Goal: Task Accomplishment & Management: Manage account settings

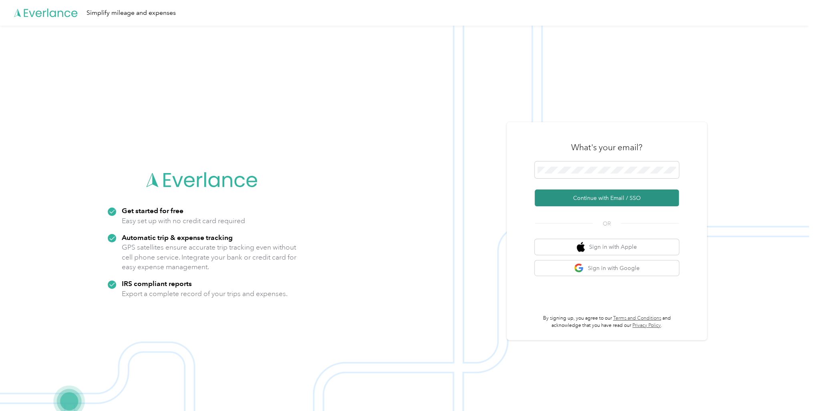
click at [618, 200] on button "Continue with Email / SSO" at bounding box center [607, 197] width 144 height 17
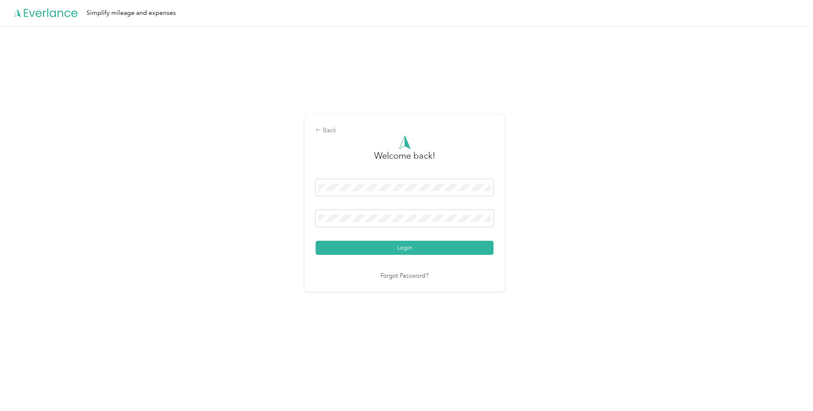
click at [365, 244] on button "Login" at bounding box center [405, 248] width 178 height 14
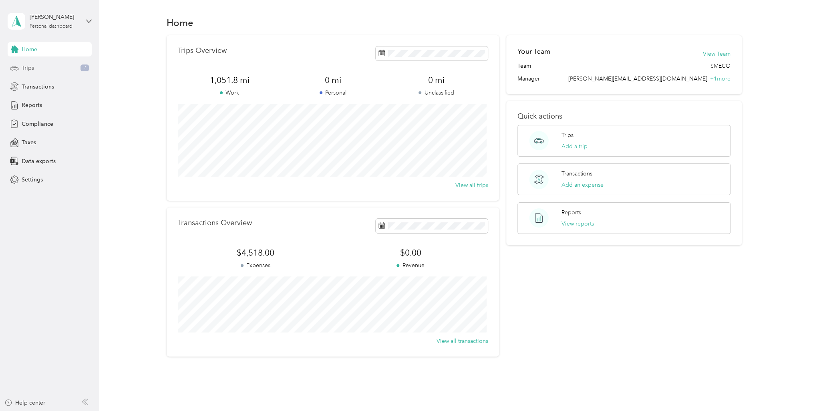
click at [19, 69] on div "Trips 2" at bounding box center [50, 68] width 84 height 14
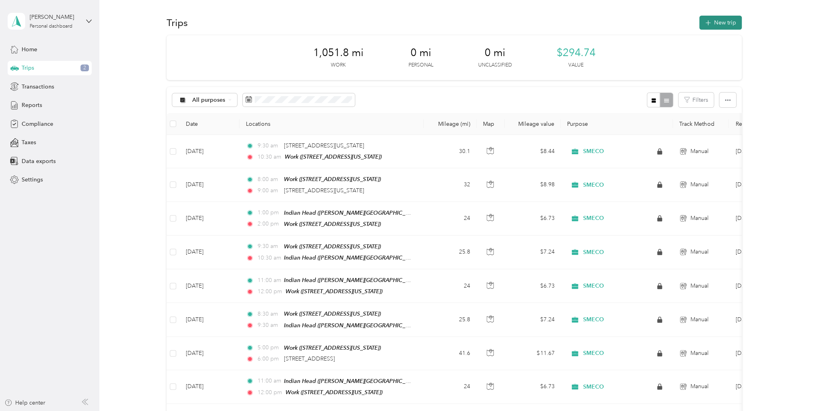
click at [716, 21] on button "New trip" at bounding box center [720, 23] width 42 height 14
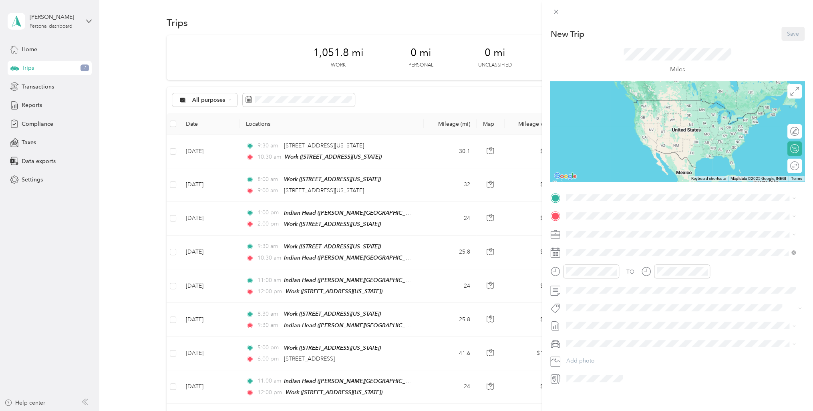
click at [557, 256] on icon at bounding box center [555, 253] width 10 height 10
click at [644, 300] on icon at bounding box center [642, 298] width 8 height 8
click at [642, 300] on icon at bounding box center [642, 298] width 8 height 8
click at [583, 297] on icon at bounding box center [586, 298] width 8 height 8
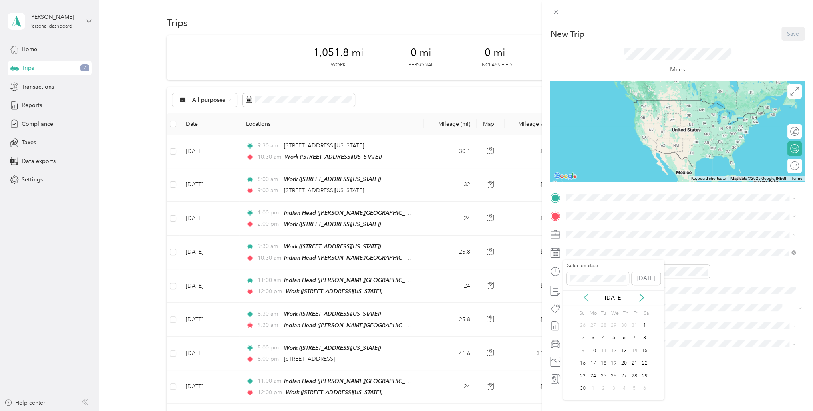
click at [583, 298] on icon at bounding box center [586, 298] width 8 height 8
click at [584, 298] on icon at bounding box center [586, 298] width 8 height 8
click at [584, 298] on icon at bounding box center [586, 297] width 4 height 7
click at [591, 341] on div "4" at bounding box center [593, 338] width 10 height 10
click at [559, 270] on div at bounding box center [584, 271] width 69 height 14
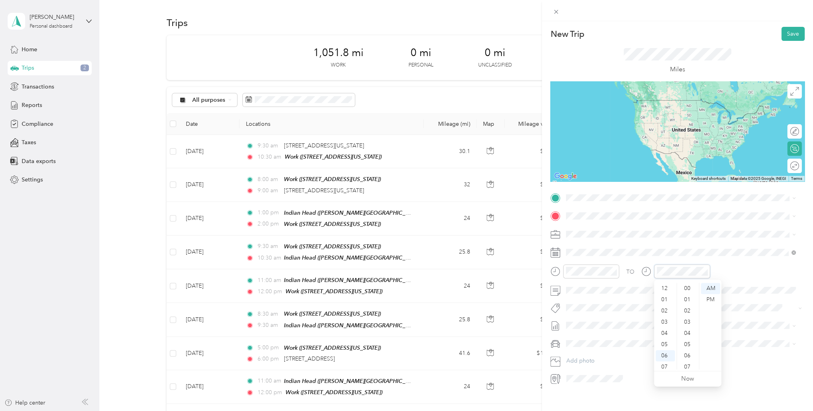
scroll to position [48, 0]
click at [778, 319] on span at bounding box center [684, 325] width 242 height 13
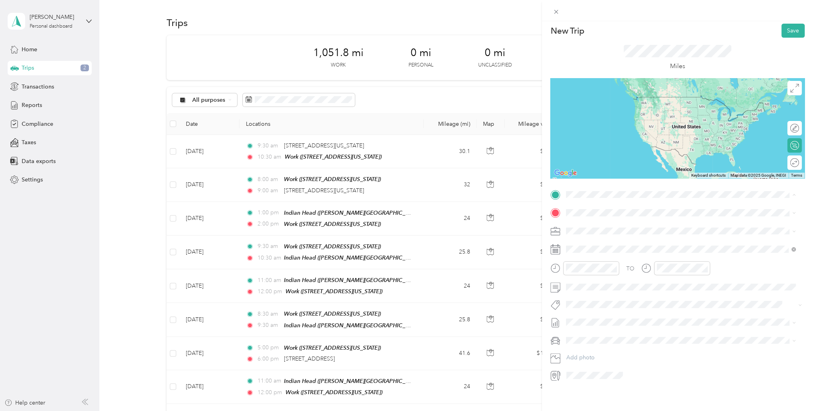
click at [661, 250] on div "Work [STREET_ADDRESS][US_STATE]" at bounding box center [621, 258] width 80 height 17
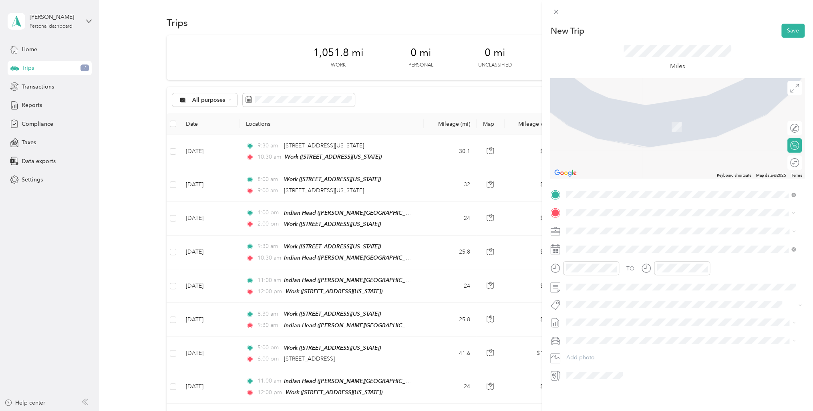
click at [706, 248] on span "[PERSON_NAME][STREET_ADDRESS][US_STATE]" at bounding box center [643, 247] width 125 height 7
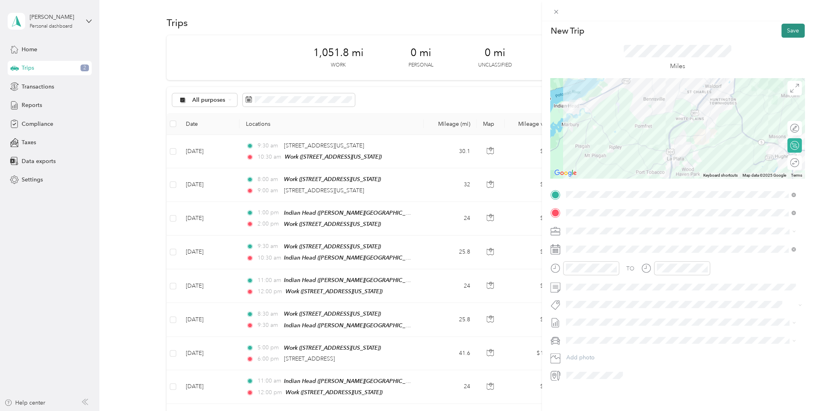
click at [793, 24] on button "Save" at bounding box center [793, 31] width 23 height 14
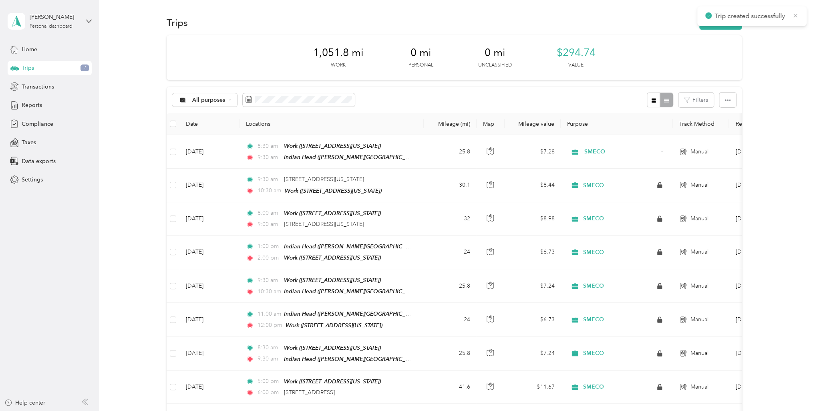
click at [797, 17] on icon at bounding box center [795, 15] width 6 height 7
click at [732, 21] on button "New trip" at bounding box center [720, 23] width 42 height 14
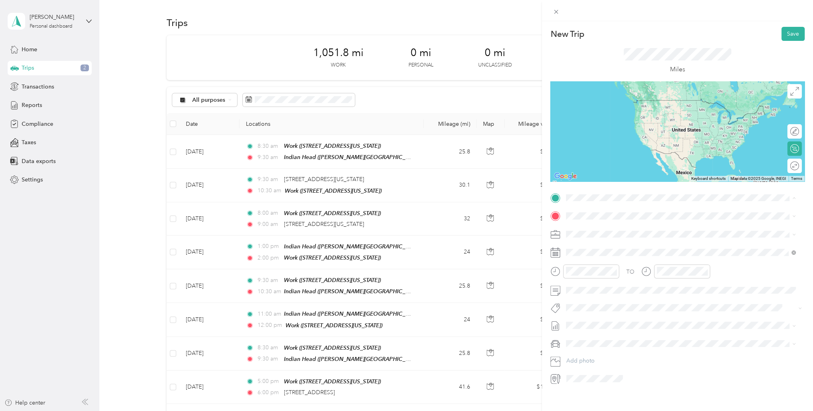
click at [633, 294] on span "[PERSON_NAME][STREET_ADDRESS][US_STATE]" at bounding box center [643, 297] width 125 height 7
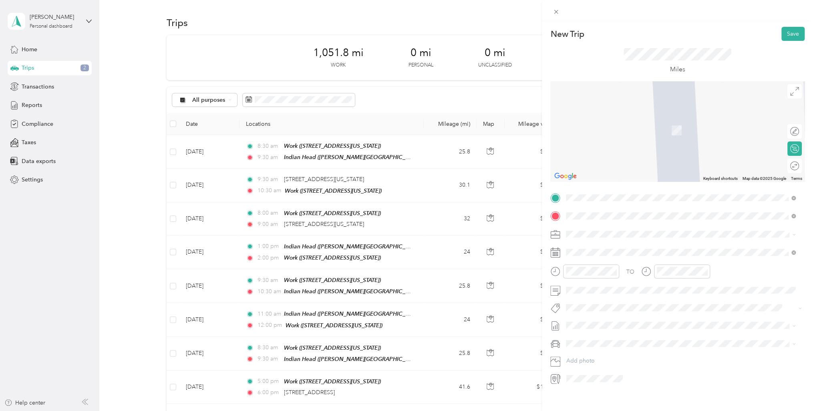
click at [661, 258] on div "Work [STREET_ADDRESS][US_STATE]" at bounding box center [621, 252] width 80 height 17
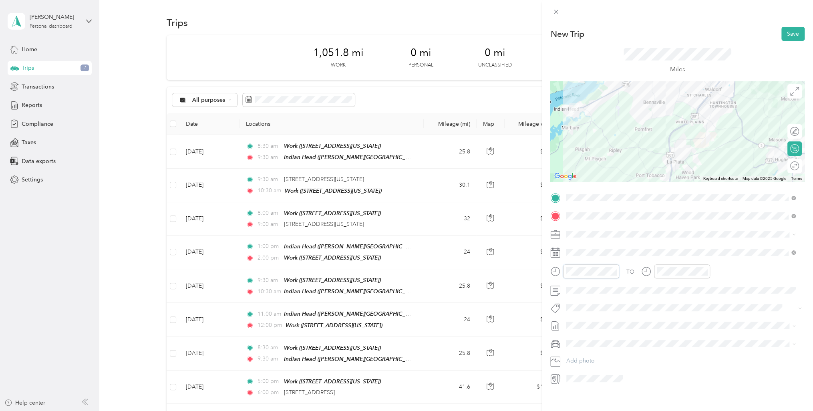
click at [551, 275] on div at bounding box center [584, 271] width 69 height 14
click at [564, 270] on div at bounding box center [591, 271] width 56 height 14
click at [784, 31] on button "Save" at bounding box center [793, 34] width 23 height 14
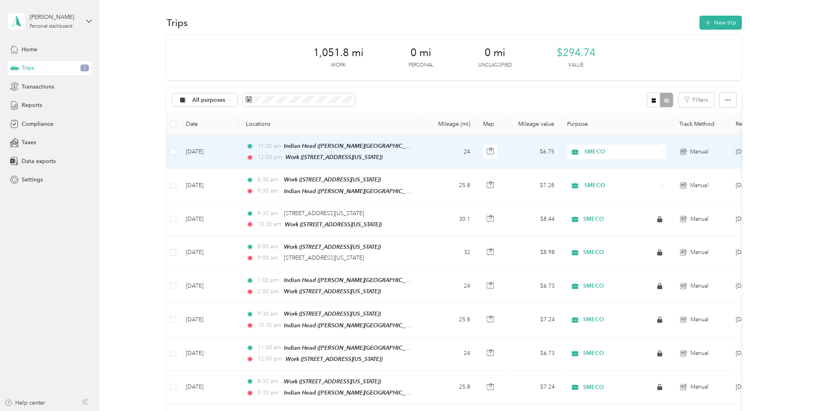
click at [229, 156] on td "[DATE]" at bounding box center [209, 152] width 60 height 34
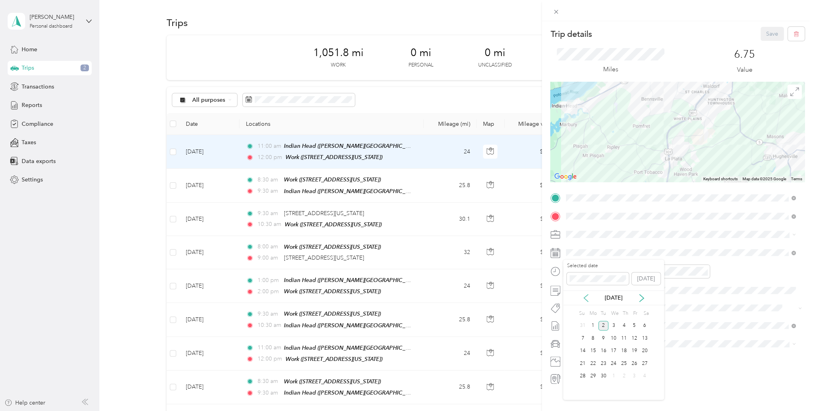
click at [587, 296] on icon at bounding box center [586, 298] width 8 height 8
click at [595, 339] on div "4" at bounding box center [593, 338] width 10 height 10
click at [768, 33] on button "Save" at bounding box center [772, 34] width 23 height 14
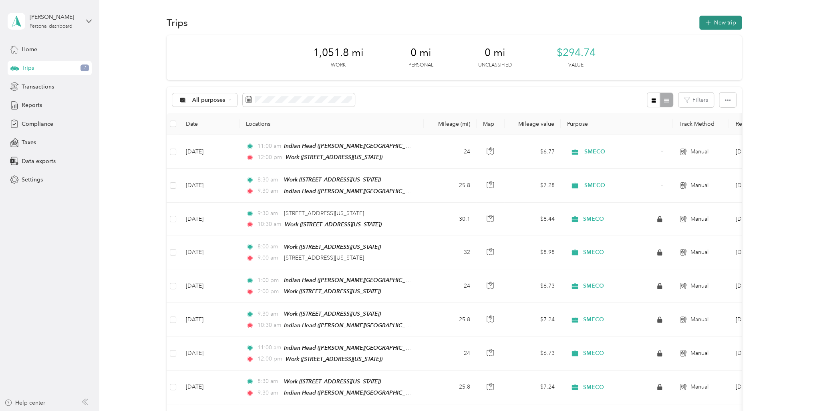
click at [711, 25] on button "New trip" at bounding box center [720, 23] width 42 height 14
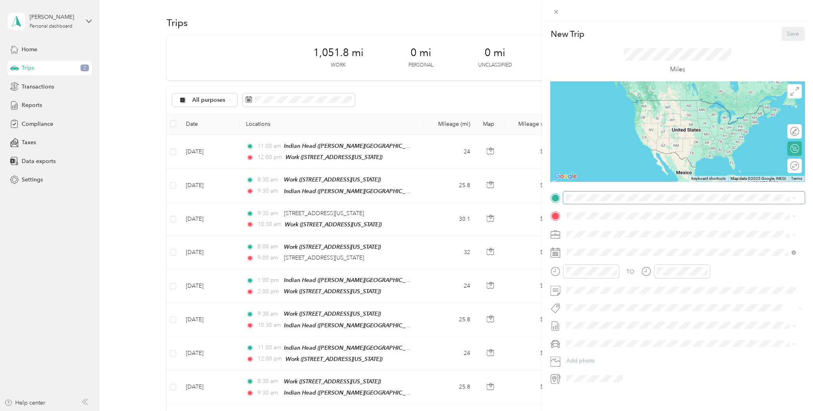
click at [601, 201] on span at bounding box center [684, 197] width 242 height 13
click at [586, 242] on li "[STREET_ADDRESS][PERSON_NAME][PERSON_NAME][US_STATE]" at bounding box center [680, 243] width 235 height 16
click at [616, 227] on span "[STREET_ADDRESS][US_STATE]" at bounding box center [621, 226] width 80 height 7
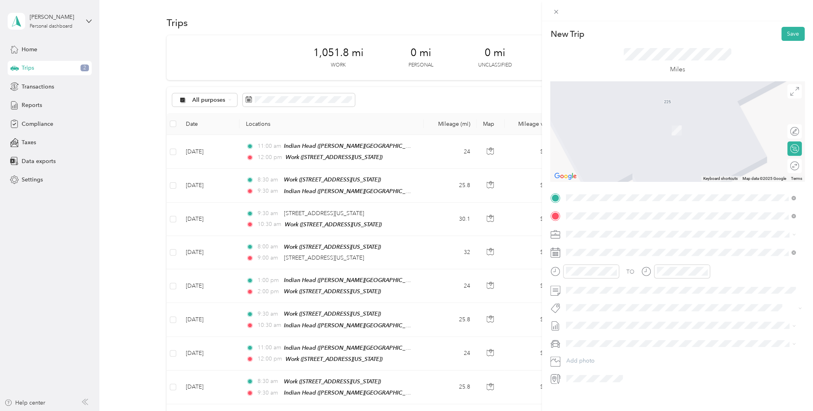
click at [738, 339] on span at bounding box center [684, 343] width 242 height 13
click at [536, 290] on div "New Trip Save This trip cannot be edited because it is either under review, app…" at bounding box center [406, 205] width 813 height 411
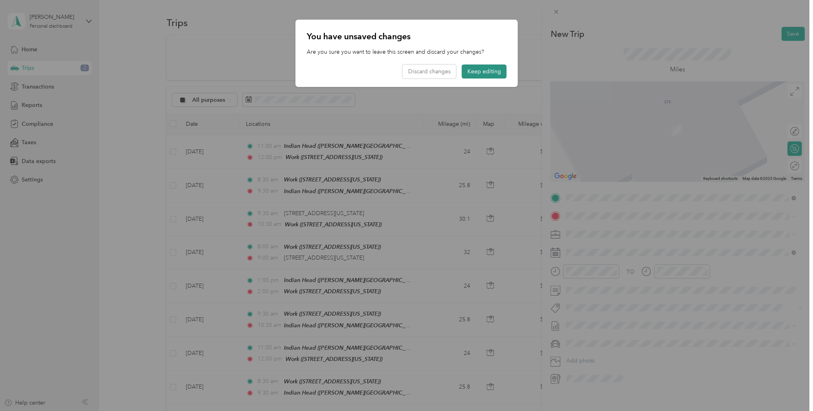
click at [487, 76] on button "Keep editing" at bounding box center [484, 71] width 45 height 14
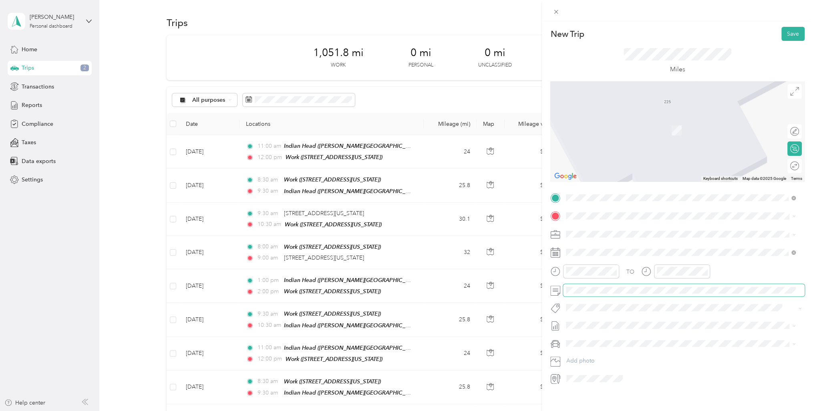
click at [611, 294] on span at bounding box center [684, 290] width 242 height 13
click at [558, 273] on div at bounding box center [584, 271] width 69 height 14
click at [581, 208] on div "TO Add photo" at bounding box center [677, 287] width 254 height 193
click at [601, 220] on span at bounding box center [684, 216] width 242 height 13
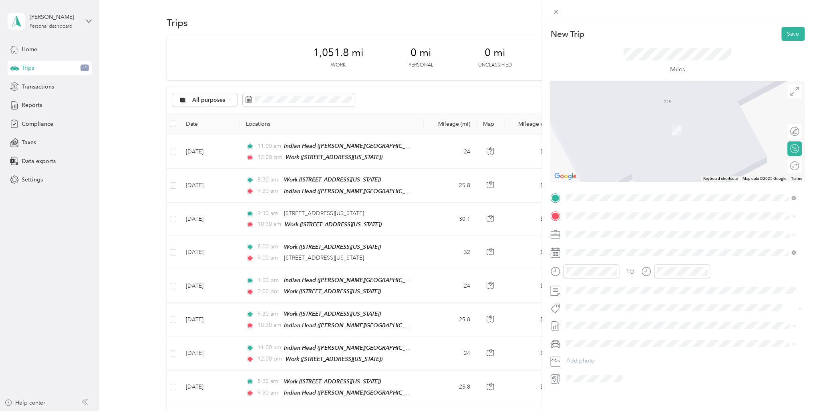
click at [803, 217] on form "New Trip Save This trip cannot be edited because it is either under review, app…" at bounding box center [677, 206] width 271 height 358
click at [625, 220] on span at bounding box center [684, 216] width 242 height 13
click at [661, 254] on span "[STREET_ADDRESS][US_STATE]" at bounding box center [621, 256] width 80 height 7
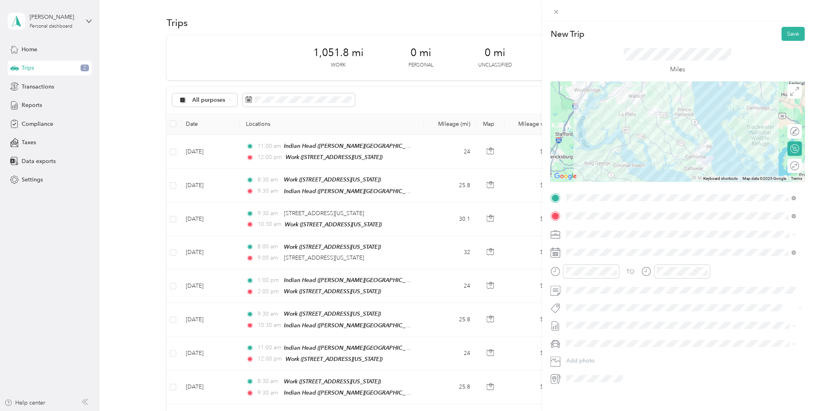
click at [558, 254] on rect at bounding box center [557, 254] width 1 height 1
click at [582, 296] on icon at bounding box center [586, 298] width 8 height 8
click at [621, 335] on div "7" at bounding box center [624, 338] width 10 height 10
click at [605, 275] on div at bounding box center [591, 271] width 56 height 14
click at [562, 270] on div at bounding box center [584, 271] width 69 height 14
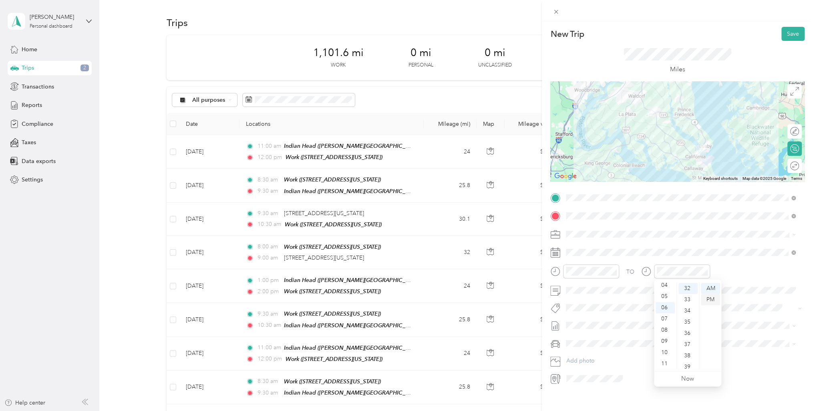
click at [710, 298] on div "PM" at bounding box center [710, 299] width 19 height 11
click at [684, 333] on div "TO Add photo" at bounding box center [677, 287] width 254 height 193
click at [788, 31] on button "Save" at bounding box center [793, 34] width 23 height 14
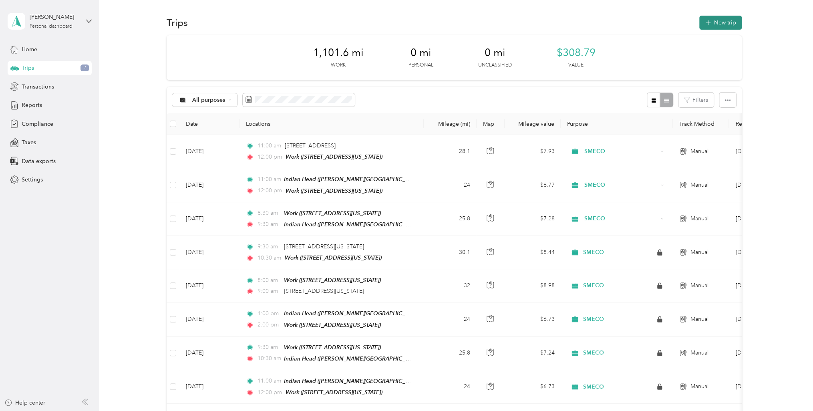
click at [710, 24] on button "New trip" at bounding box center [720, 23] width 42 height 14
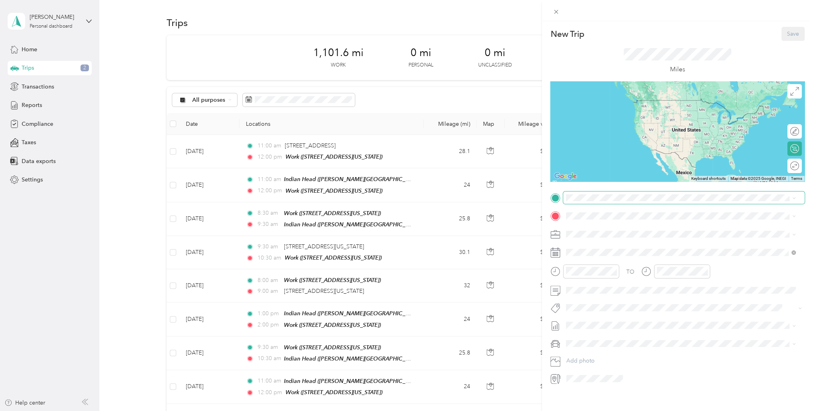
click at [601, 192] on span at bounding box center [684, 197] width 242 height 13
click at [641, 260] on div "Work [STREET_ADDRESS][US_STATE]" at bounding box center [621, 268] width 80 height 17
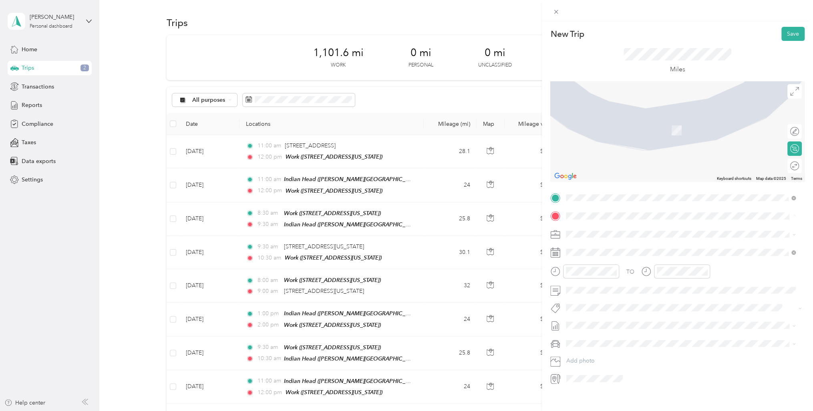
click at [607, 251] on div "[PERSON_NAME][GEOGRAPHIC_DATA][US_STATE]" at bounding box center [681, 245] width 224 height 11
click at [598, 258] on span "[PERSON_NAME][STREET_ADDRESS][US_STATE]" at bounding box center [643, 256] width 125 height 7
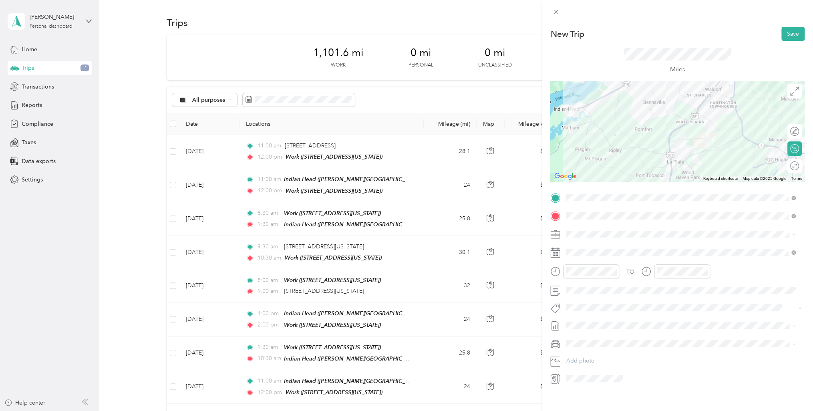
click at [556, 256] on icon at bounding box center [555, 253] width 10 height 10
click at [565, 254] on span at bounding box center [684, 252] width 242 height 13
click at [586, 299] on icon at bounding box center [586, 298] width 8 height 8
click at [594, 359] on div "18" at bounding box center [593, 364] width 10 height 10
click at [561, 274] on div at bounding box center [584, 271] width 69 height 14
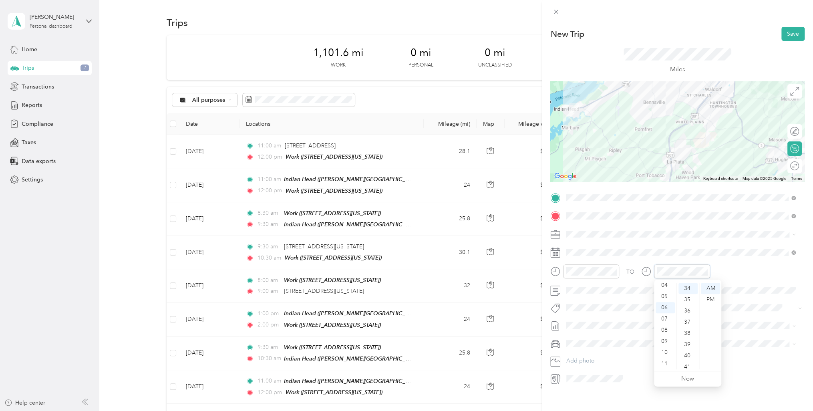
scroll to position [337, 0]
click at [785, 30] on button "Save" at bounding box center [793, 34] width 23 height 14
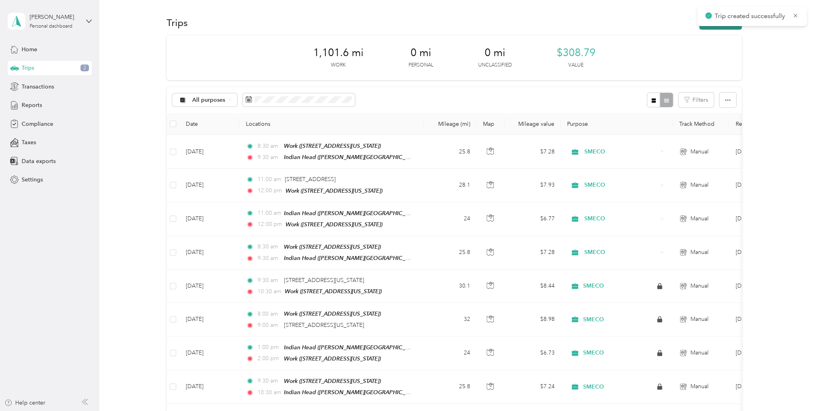
click at [723, 28] on button "New trip" at bounding box center [720, 23] width 42 height 14
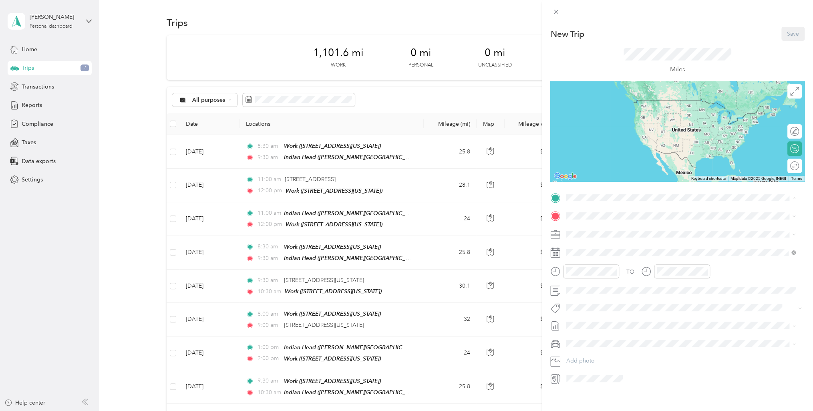
click at [612, 294] on span "[PERSON_NAME][STREET_ADDRESS][US_STATE]" at bounding box center [643, 297] width 125 height 7
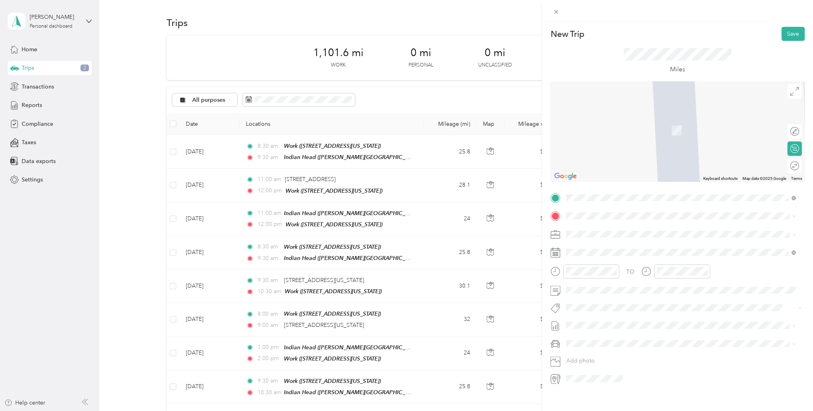
click at [574, 257] on div "Work [STREET_ADDRESS][US_STATE]" at bounding box center [681, 252] width 224 height 20
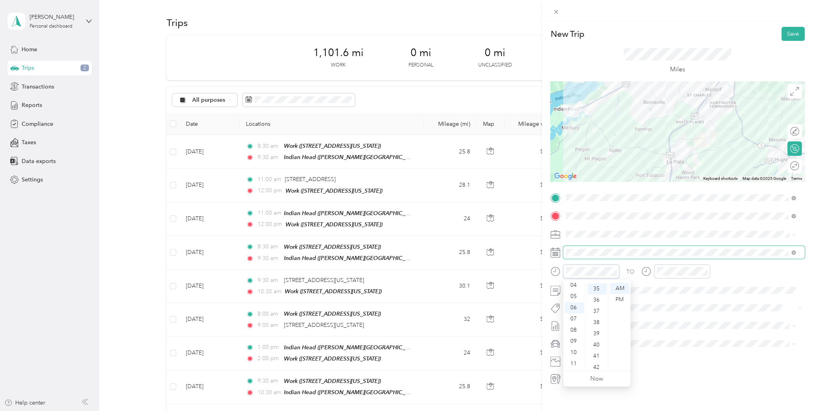
scroll to position [393, 0]
click at [553, 254] on rect at bounding box center [553, 254] width 1 height 1
click at [585, 296] on icon at bounding box center [586, 298] width 8 height 8
click at [594, 363] on div "18" at bounding box center [593, 364] width 10 height 10
click at [550, 274] on div at bounding box center [584, 271] width 69 height 14
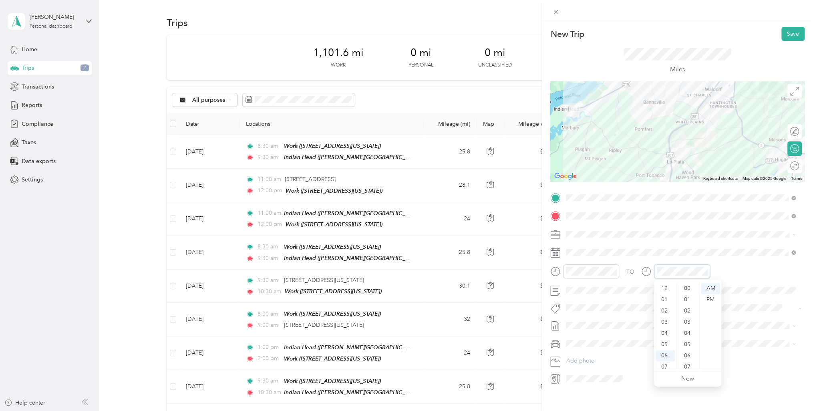
scroll to position [48, 0]
click at [717, 300] on div "PM" at bounding box center [710, 299] width 19 height 11
click at [710, 300] on div "PM" at bounding box center [710, 299] width 19 height 11
click at [639, 274] on div "TO" at bounding box center [677, 274] width 254 height 20
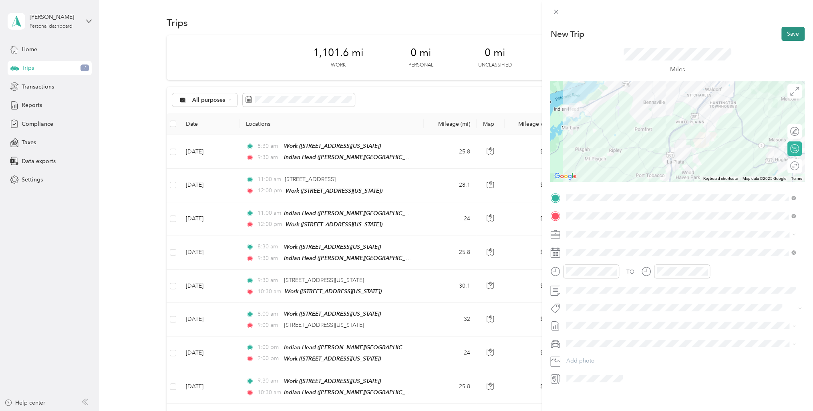
click at [784, 36] on button "Save" at bounding box center [793, 34] width 23 height 14
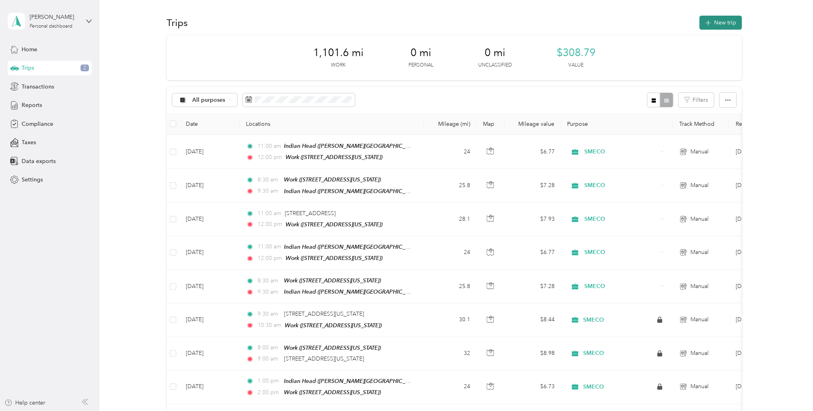
click at [727, 22] on button "New trip" at bounding box center [720, 23] width 42 height 14
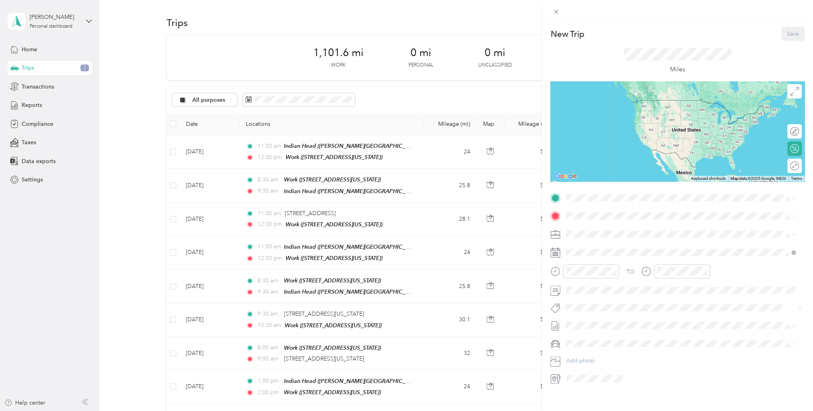
click at [613, 269] on span "[STREET_ADDRESS][US_STATE]" at bounding box center [621, 272] width 80 height 7
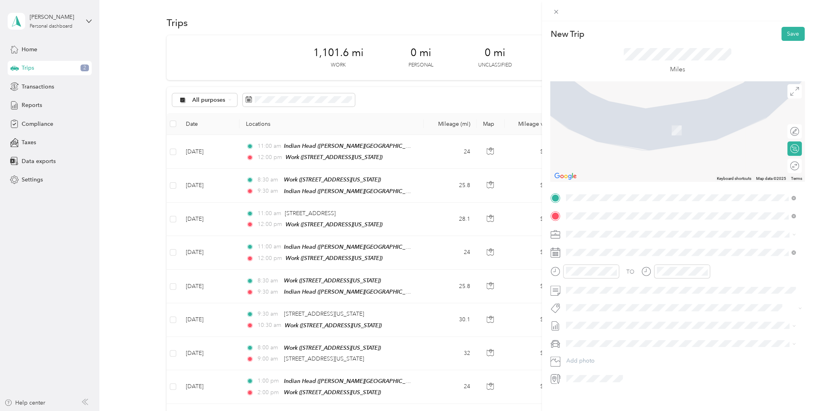
click at [638, 245] on span "[STREET_ADDRESS][US_STATE][US_STATE]" at bounding box center [635, 244] width 109 height 7
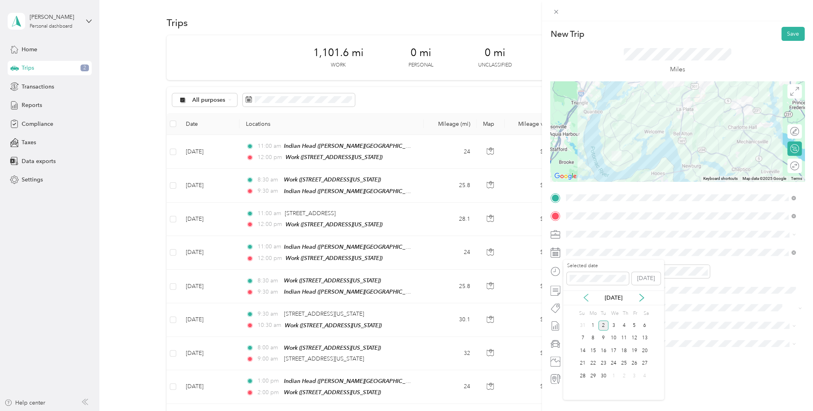
click at [588, 298] on icon at bounding box center [586, 298] width 8 height 8
click at [617, 365] on div "20" at bounding box center [614, 364] width 10 height 10
click at [556, 276] on div at bounding box center [584, 271] width 69 height 14
click at [776, 281] on div "TO" at bounding box center [677, 274] width 254 height 20
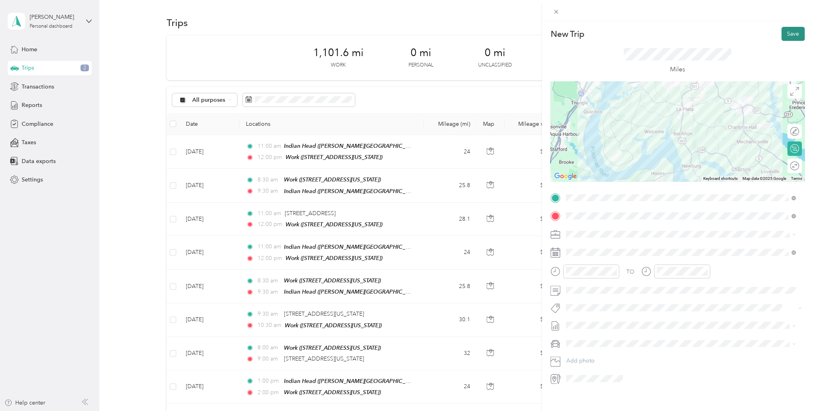
click at [793, 33] on button "Save" at bounding box center [793, 34] width 23 height 14
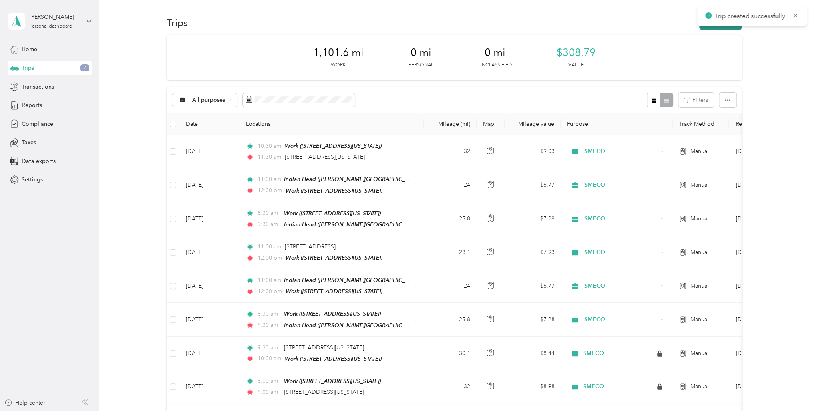
click at [722, 27] on button "New trip" at bounding box center [720, 23] width 42 height 14
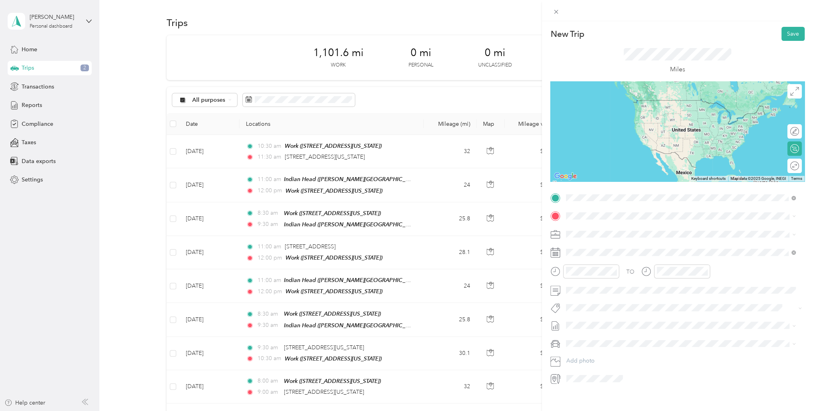
click at [625, 230] on span "[STREET_ADDRESS][US_STATE][US_STATE]" at bounding box center [635, 226] width 109 height 7
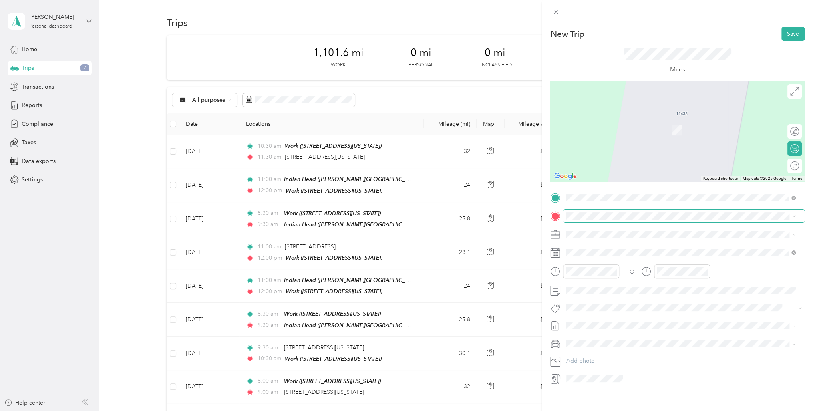
click at [601, 210] on span at bounding box center [684, 216] width 242 height 13
click at [578, 250] on div "Work [STREET_ADDRESS][US_STATE]" at bounding box center [681, 253] width 224 height 20
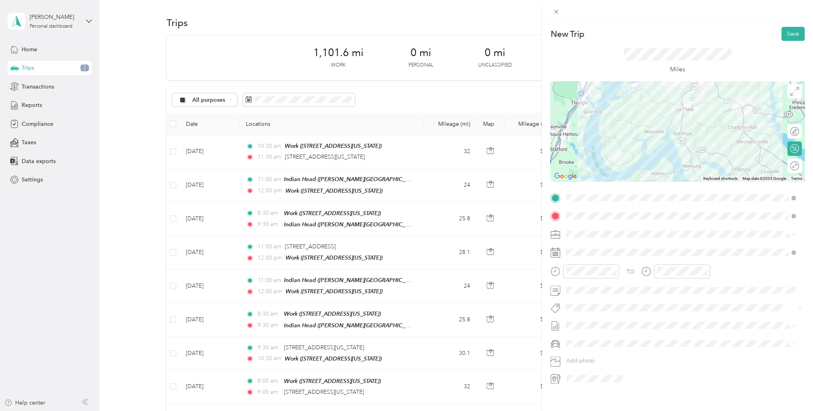
click at [559, 252] on icon at bounding box center [555, 253] width 10 height 10
click at [585, 298] on icon at bounding box center [586, 298] width 8 height 8
click at [611, 363] on div "20" at bounding box center [614, 364] width 10 height 10
click at [790, 36] on button "Save" at bounding box center [793, 34] width 23 height 14
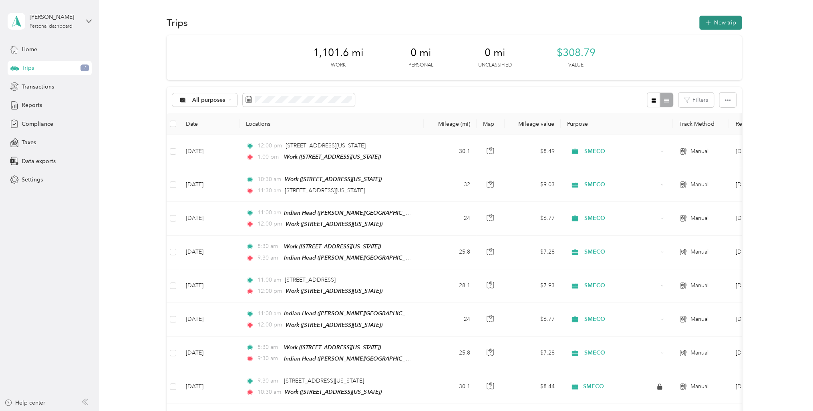
click at [717, 25] on button "New trip" at bounding box center [720, 23] width 42 height 14
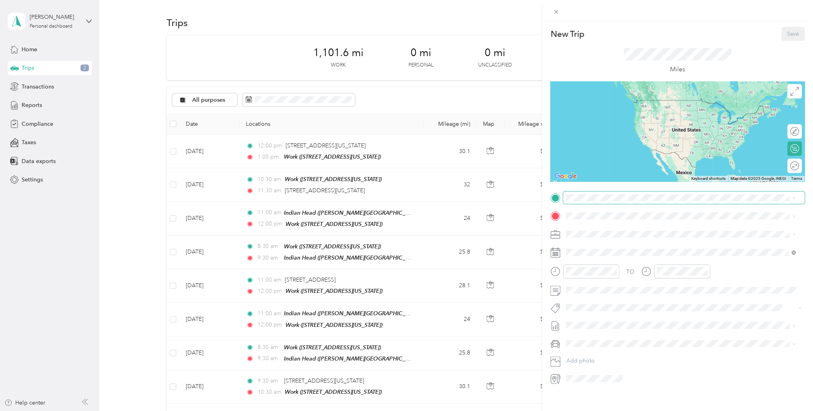
click at [576, 202] on span at bounding box center [684, 197] width 242 height 13
click at [603, 260] on div "Work" at bounding box center [621, 263] width 80 height 7
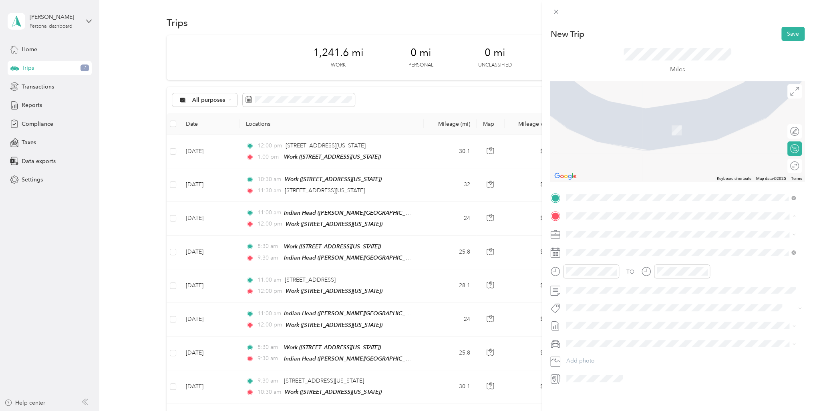
click at [607, 248] on span "[STREET_ADDRESS][US_STATE]" at bounding box center [621, 244] width 80 height 7
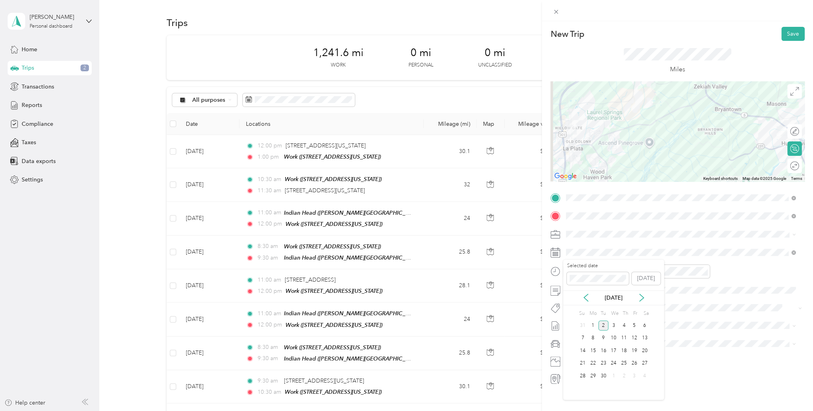
click at [587, 302] on div "[DATE]" at bounding box center [613, 298] width 101 height 8
click at [588, 300] on icon at bounding box center [586, 298] width 8 height 8
click at [625, 363] on div "21" at bounding box center [624, 364] width 10 height 10
click at [548, 270] on form "New Trip Save This trip cannot be edited because it is either under review, app…" at bounding box center [677, 206] width 271 height 358
click at [735, 274] on div "TO" at bounding box center [677, 274] width 254 height 20
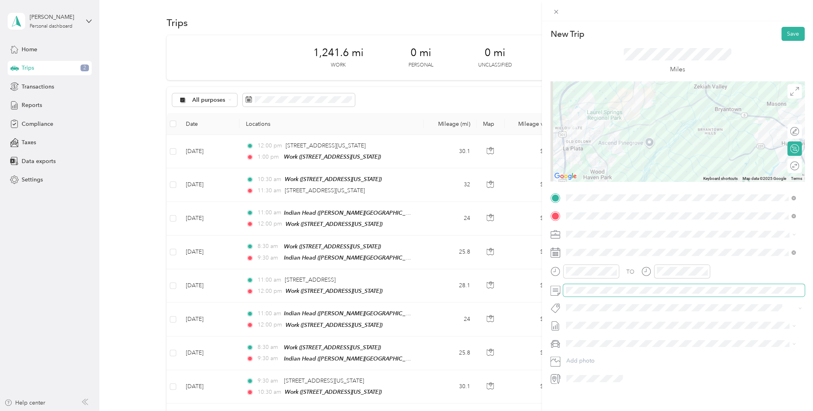
click at [609, 286] on span at bounding box center [684, 290] width 242 height 13
click at [790, 36] on button "Save" at bounding box center [793, 34] width 23 height 14
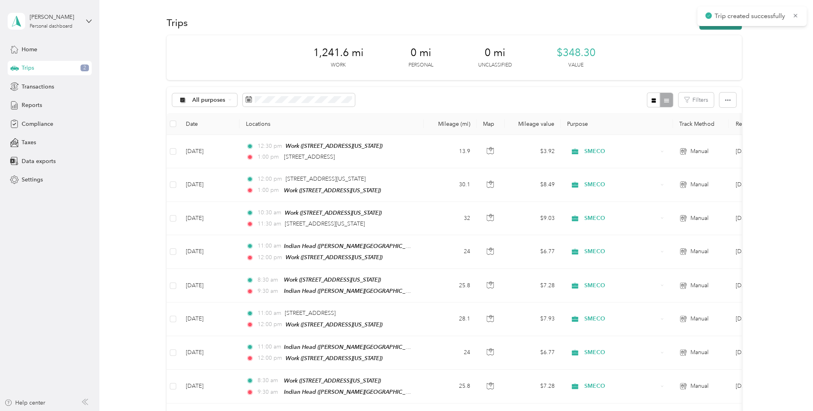
click at [716, 28] on button "New trip" at bounding box center [720, 23] width 42 height 14
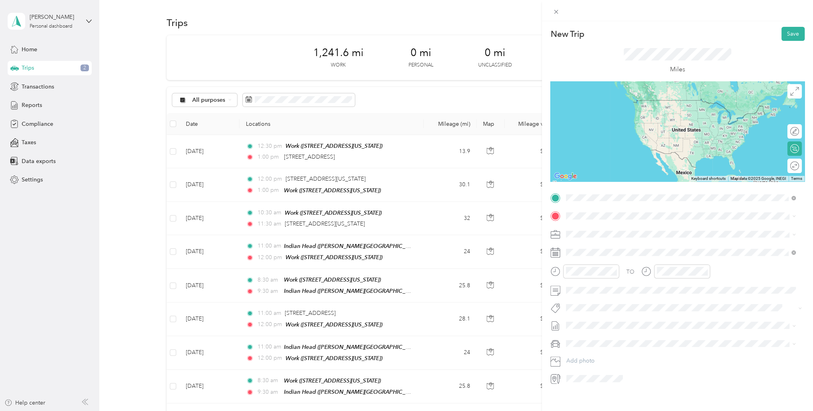
click at [594, 230] on span "[STREET_ADDRESS][US_STATE]" at bounding box center [621, 226] width 80 height 7
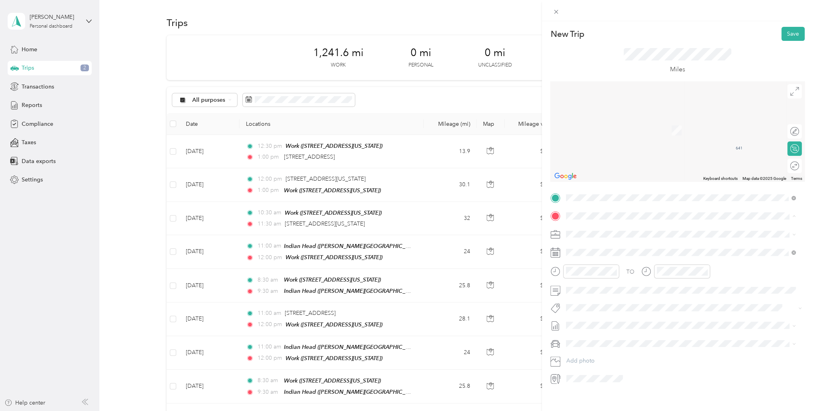
click at [597, 278] on div "Work" at bounding box center [621, 281] width 80 height 7
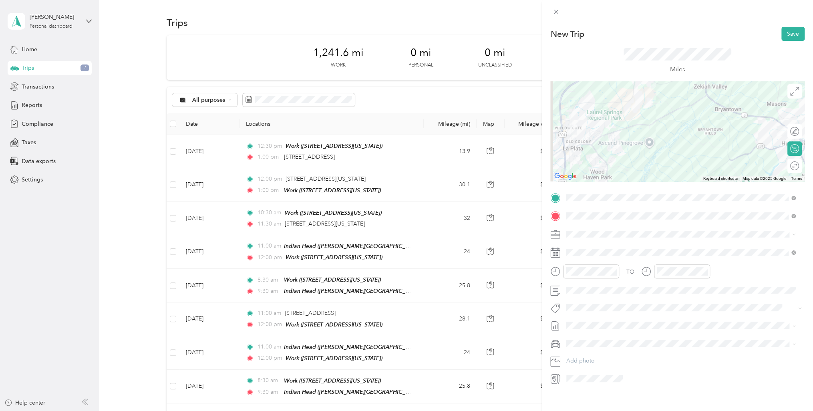
click at [558, 251] on icon at bounding box center [555, 253] width 10 height 10
click at [584, 299] on icon at bounding box center [586, 298] width 8 height 8
click at [627, 365] on div "21" at bounding box center [624, 364] width 10 height 10
click at [557, 271] on div at bounding box center [584, 271] width 69 height 14
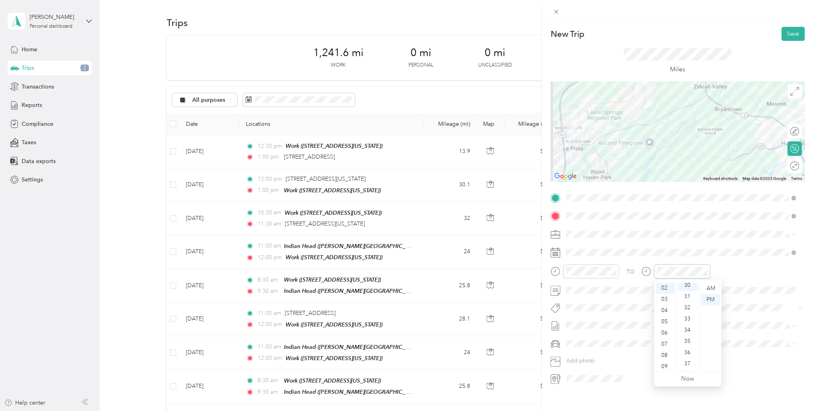
scroll to position [337, 0]
click at [788, 27] on button "Save" at bounding box center [793, 34] width 23 height 14
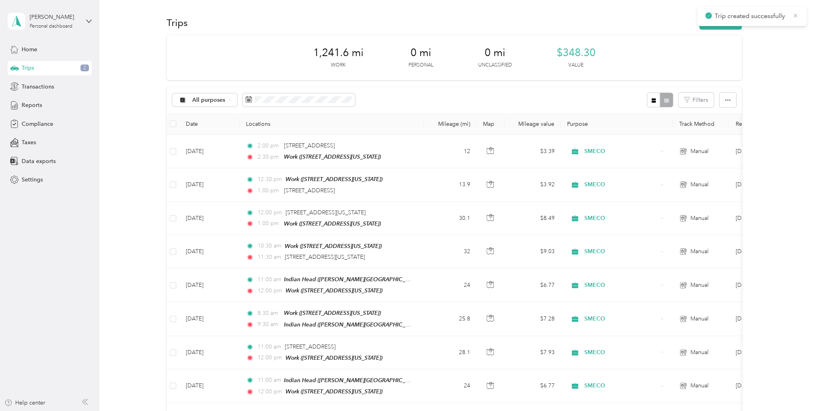
click at [793, 14] on icon at bounding box center [795, 15] width 6 height 7
click at [729, 23] on button "New trip" at bounding box center [720, 23] width 42 height 14
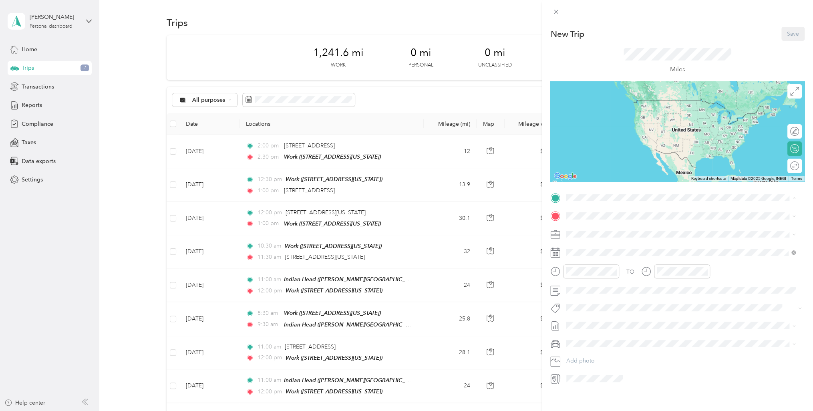
click at [612, 285] on div "Indian Head [PERSON_NAME][STREET_ADDRESS][US_STATE]" at bounding box center [643, 293] width 125 height 17
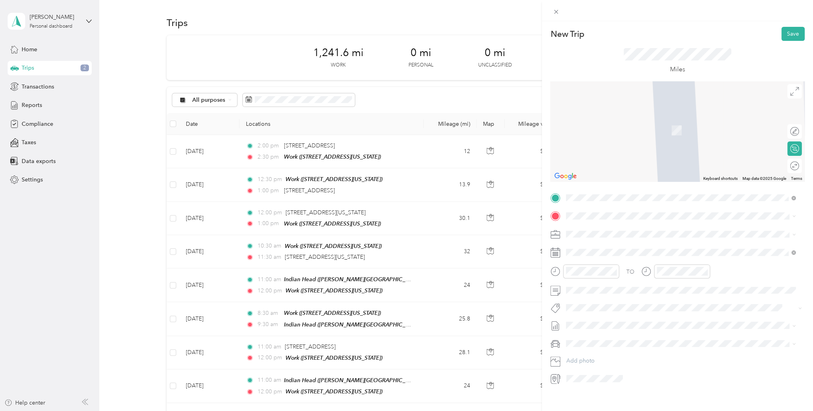
click at [601, 260] on div "Work [STREET_ADDRESS][US_STATE]" at bounding box center [621, 268] width 80 height 17
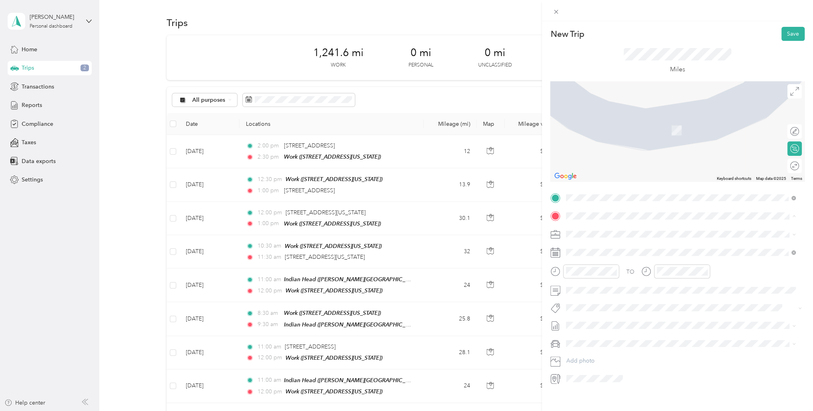
click at [612, 312] on span "[PERSON_NAME][STREET_ADDRESS][US_STATE]" at bounding box center [643, 315] width 125 height 7
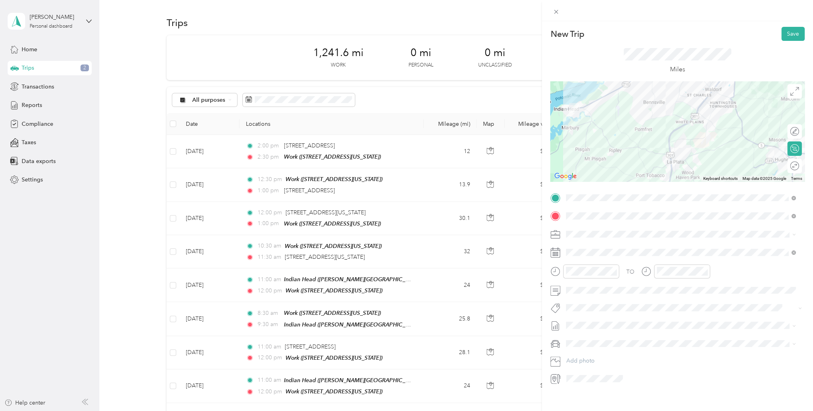
drag, startPoint x: 612, startPoint y: 308, endPoint x: 560, endPoint y: 252, distance: 76.8
click at [560, 252] on icon at bounding box center [555, 253] width 10 height 10
click at [556, 257] on icon at bounding box center [555, 253] width 10 height 10
click at [593, 377] on div "29" at bounding box center [593, 376] width 10 height 10
click at [789, 41] on div "Miles" at bounding box center [677, 61] width 254 height 40
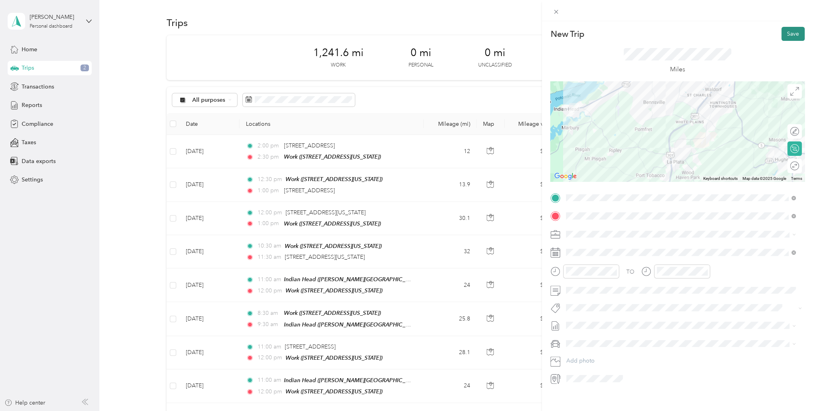
click at [791, 33] on button "Save" at bounding box center [793, 34] width 23 height 14
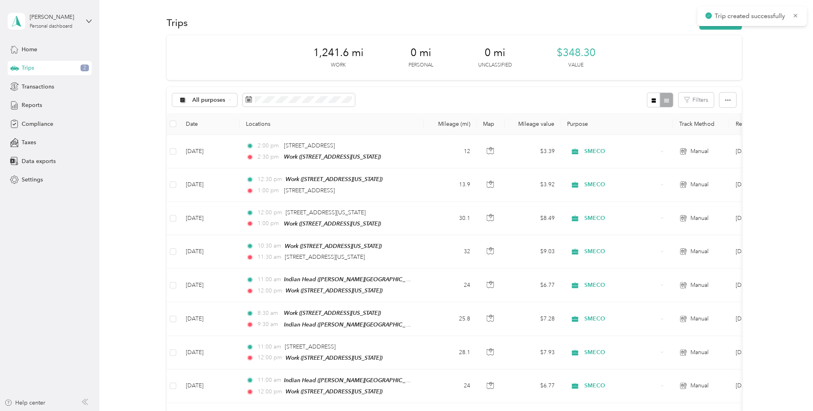
click at [798, 17] on icon at bounding box center [795, 15] width 6 height 7
click at [715, 28] on button "New trip" at bounding box center [720, 23] width 42 height 14
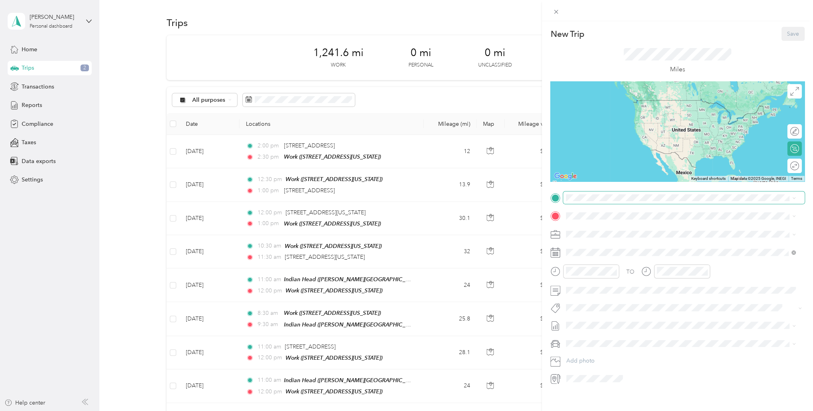
click at [604, 203] on span at bounding box center [684, 197] width 242 height 13
click at [614, 285] on div "Indian Head [PERSON_NAME][STREET_ADDRESS][US_STATE]" at bounding box center [643, 293] width 125 height 17
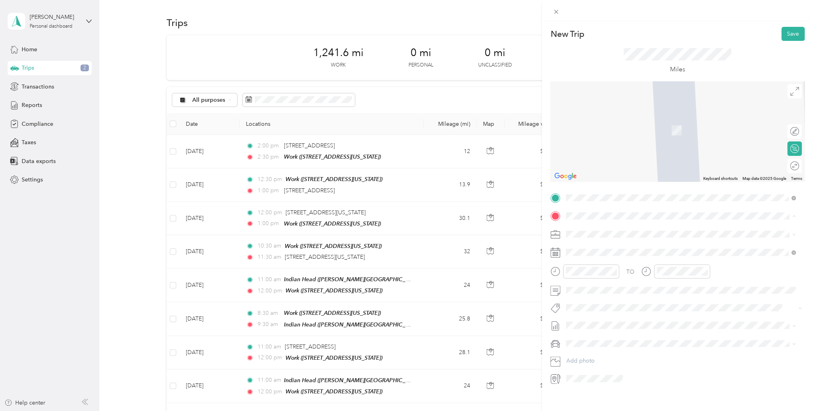
click at [617, 287] on span "[STREET_ADDRESS][US_STATE]" at bounding box center [621, 290] width 80 height 7
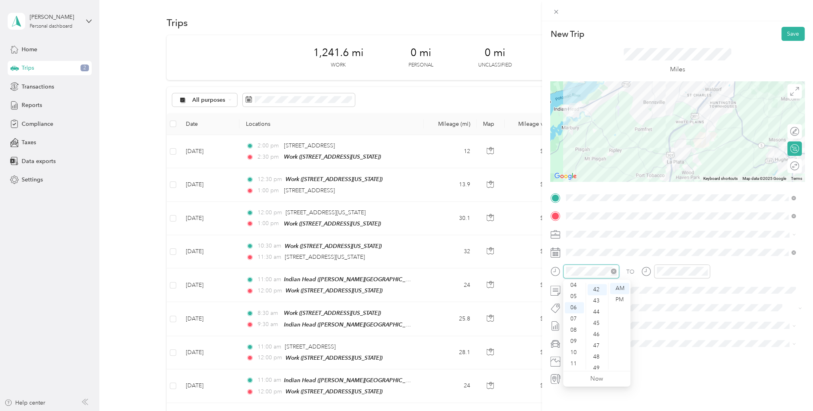
scroll to position [471, 0]
click at [556, 265] on div at bounding box center [584, 271] width 69 height 14
click at [522, 259] on div "New Trip Save This trip cannot be edited because it is either under review, app…" at bounding box center [406, 205] width 813 height 411
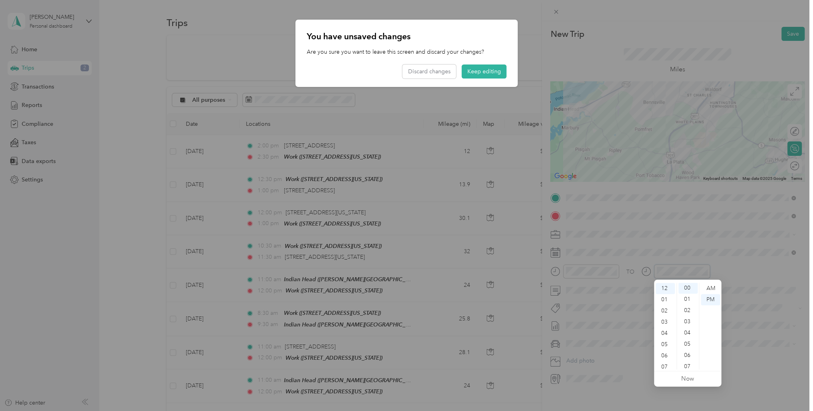
scroll to position [0, 0]
drag, startPoint x: 479, startPoint y: 57, endPoint x: 481, endPoint y: 62, distance: 5.2
click at [481, 62] on div "You have unsaved changes Are you sure you want to leave this screen and discard…" at bounding box center [407, 53] width 222 height 67
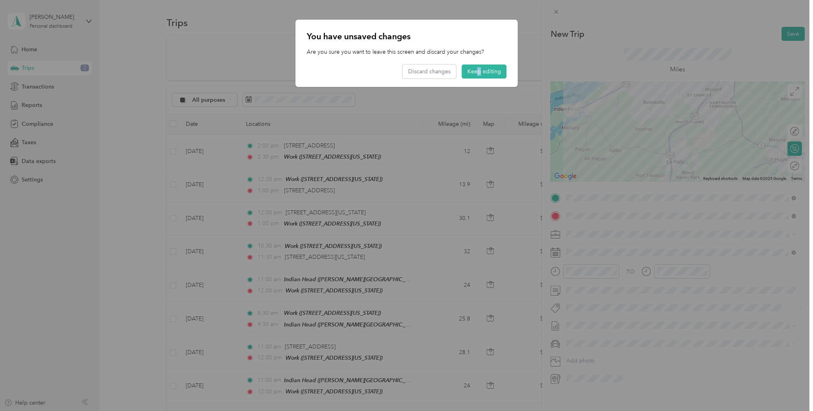
drag, startPoint x: 481, startPoint y: 62, endPoint x: 483, endPoint y: 71, distance: 9.1
click at [483, 71] on button "Keep editing" at bounding box center [484, 71] width 45 height 14
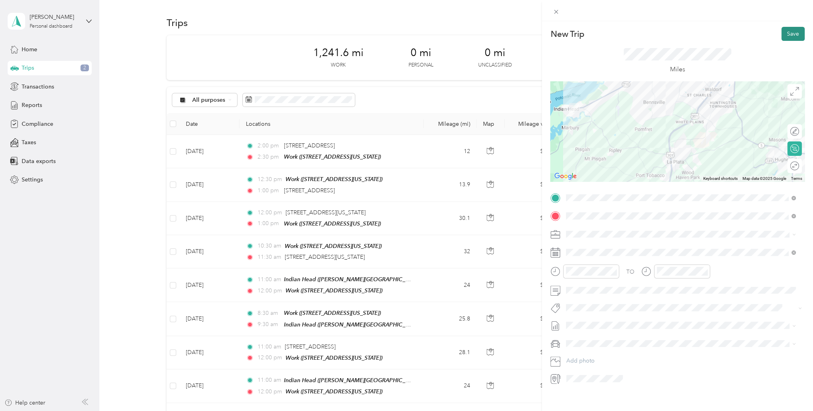
click at [790, 34] on button "Save" at bounding box center [793, 34] width 23 height 14
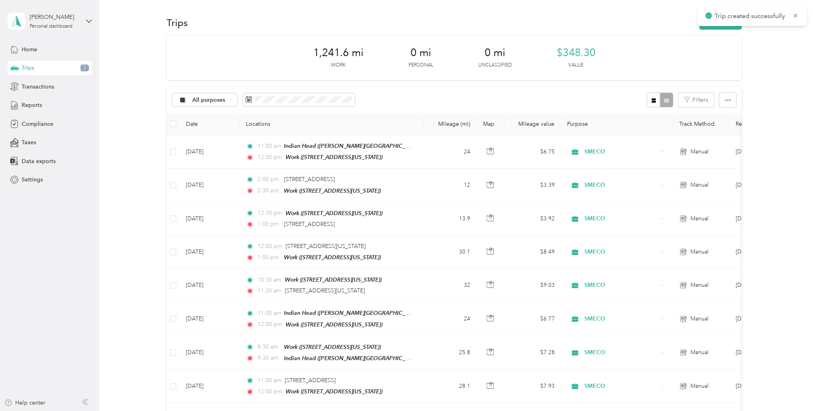
click at [715, 30] on div "Trips New trip" at bounding box center [454, 22] width 575 height 17
click at [716, 28] on button "New trip" at bounding box center [720, 23] width 42 height 14
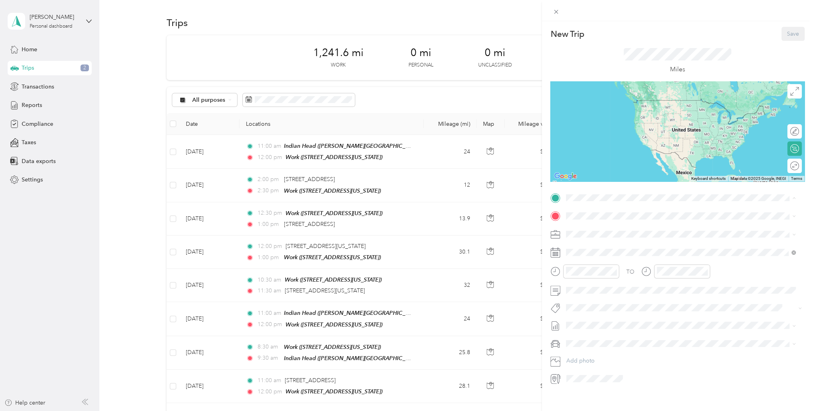
click at [625, 294] on span "[PERSON_NAME][STREET_ADDRESS][US_STATE]" at bounding box center [643, 297] width 125 height 7
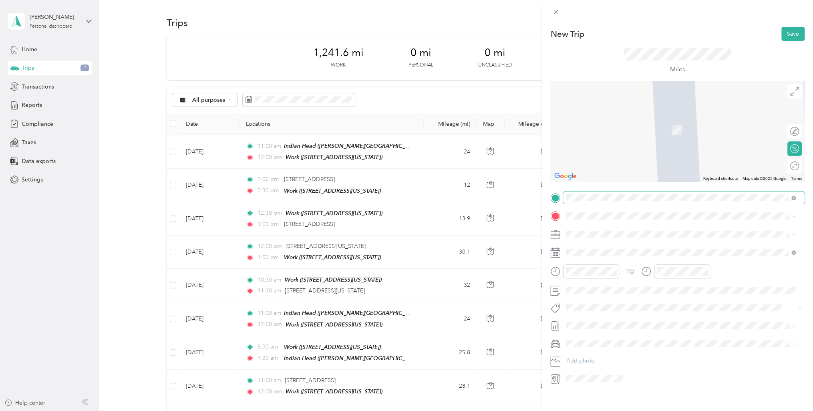
click at [601, 203] on span at bounding box center [684, 197] width 242 height 13
click at [615, 269] on li "Work [STREET_ADDRESS][US_STATE]" at bounding box center [680, 267] width 235 height 25
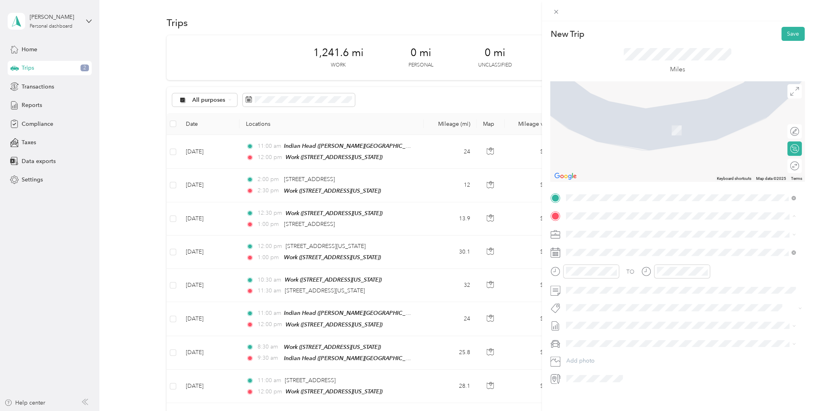
click at [623, 312] on span "[PERSON_NAME][STREET_ADDRESS][US_STATE]" at bounding box center [643, 315] width 125 height 7
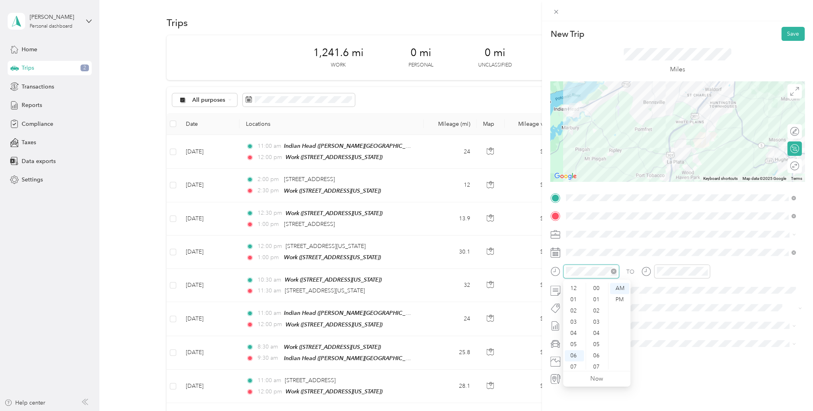
scroll to position [48, 0]
click at [550, 266] on div at bounding box center [584, 271] width 69 height 14
click at [787, 30] on button "Save" at bounding box center [793, 34] width 23 height 14
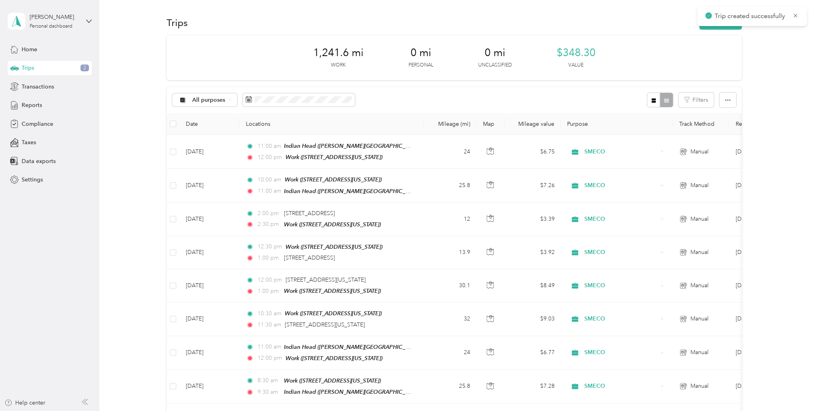
click at [713, 30] on div "Trips New trip" at bounding box center [454, 22] width 575 height 17
click at [714, 27] on button "New trip" at bounding box center [720, 23] width 42 height 14
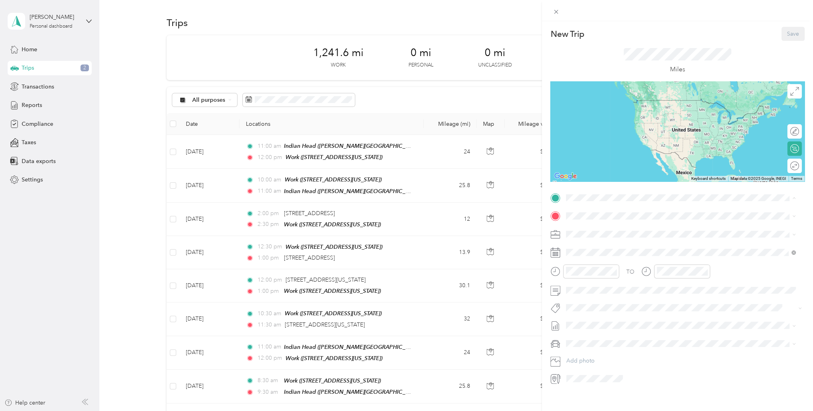
click at [609, 285] on strong "Indian Head" at bounding box center [597, 288] width 32 height 7
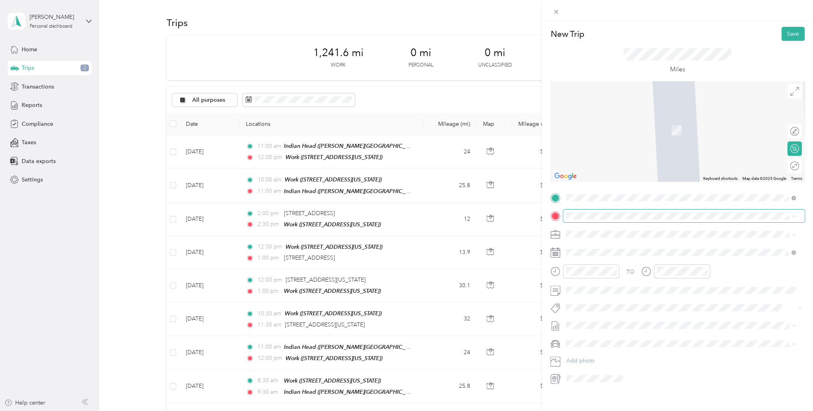
click at [587, 411] on div "New Trip Save This trip cannot be edited because it is either under review, app…" at bounding box center [404, 411] width 809 height 0
click at [596, 248] on div "Work" at bounding box center [621, 247] width 80 height 7
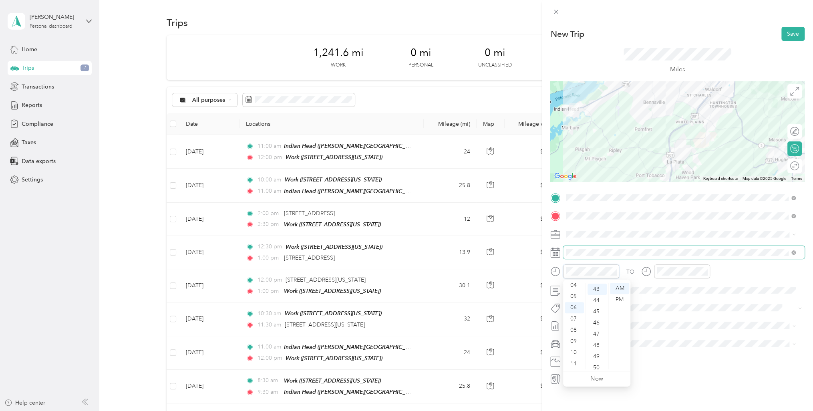
scroll to position [482, 0]
click at [580, 257] on span at bounding box center [684, 252] width 242 height 13
click at [560, 256] on icon at bounding box center [555, 253] width 9 height 9
click at [555, 256] on icon at bounding box center [555, 253] width 10 height 10
click at [591, 298] on div "[DATE]" at bounding box center [613, 298] width 101 height 8
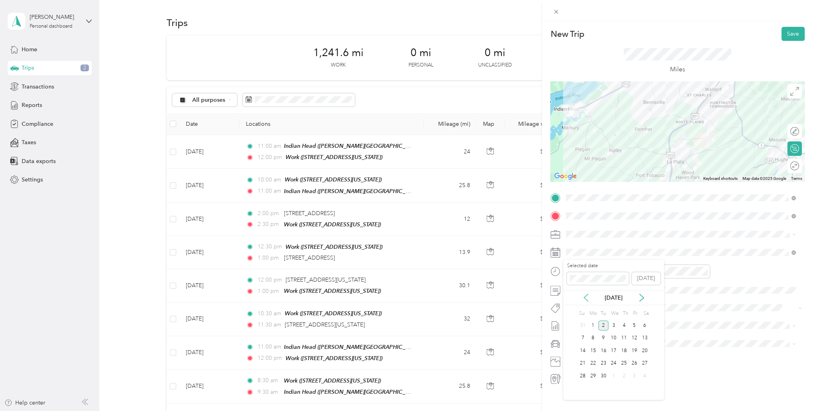
click at [585, 297] on icon at bounding box center [586, 297] width 4 height 7
click at [232, 184] on div "New Trip Save This trip cannot be edited because it is either under review, app…" at bounding box center [406, 205] width 813 height 411
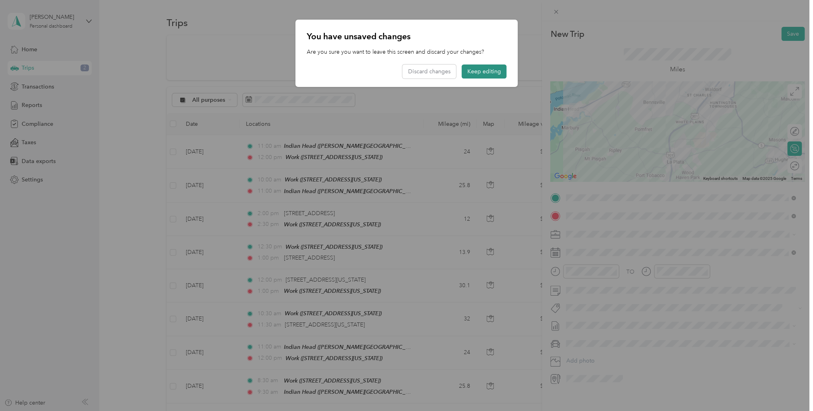
click at [495, 77] on button "Keep editing" at bounding box center [484, 71] width 45 height 14
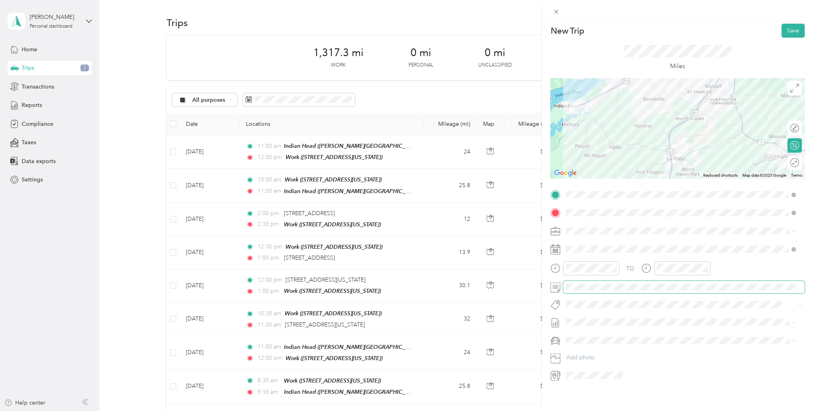
scroll to position [9, 0]
click at [785, 26] on button "Save" at bounding box center [793, 31] width 23 height 14
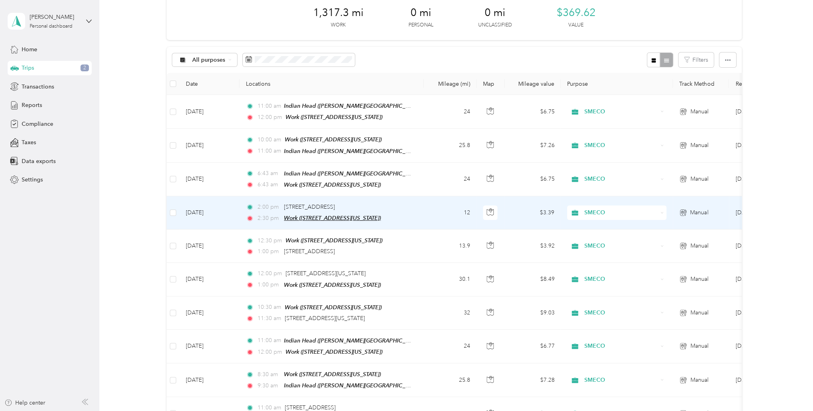
scroll to position [0, 0]
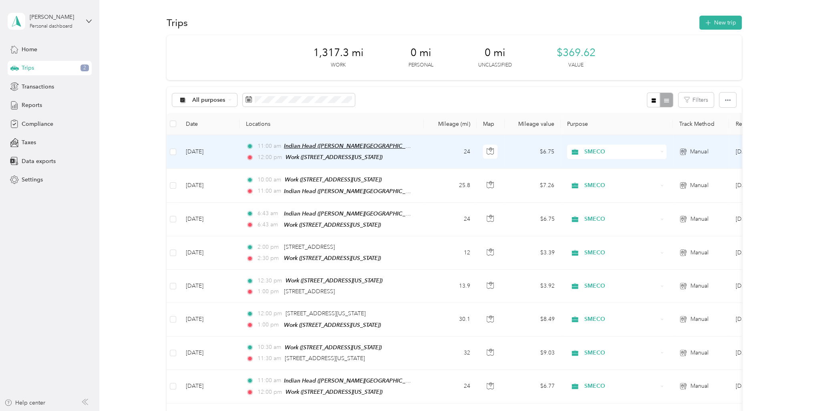
click at [314, 148] on span "Indian Head ([PERSON_NAME][GEOGRAPHIC_DATA], [GEOGRAPHIC_DATA], [US_STATE])" at bounding box center [398, 146] width 229 height 7
click at [429, 149] on td "24" at bounding box center [450, 152] width 53 height 34
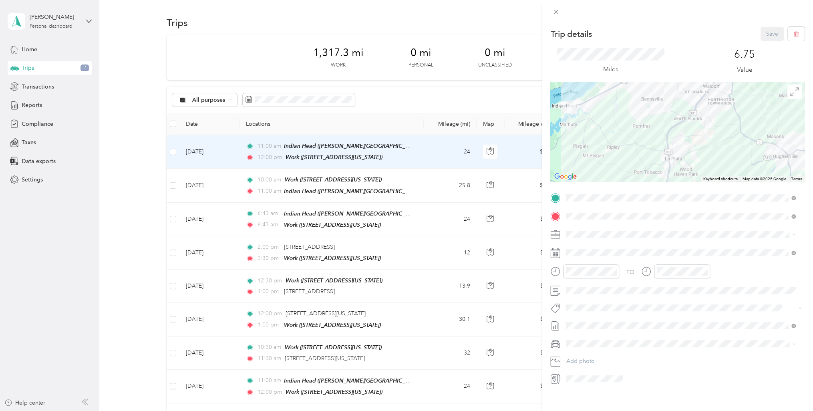
click at [552, 252] on icon at bounding box center [555, 253] width 10 height 10
click at [565, 254] on span at bounding box center [684, 252] width 242 height 13
click at [586, 296] on icon at bounding box center [586, 298] width 8 height 8
click at [594, 378] on div "25" at bounding box center [593, 376] width 10 height 10
click at [761, 38] on button "Save" at bounding box center [772, 34] width 23 height 14
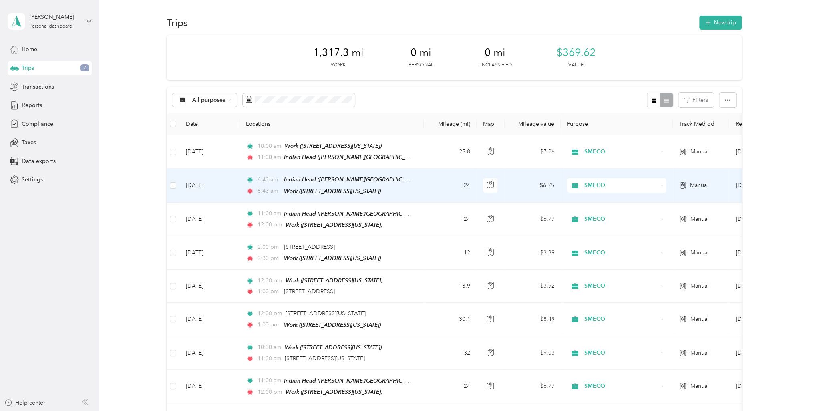
click at [343, 169] on td "6:43 am Indian Head ([PERSON_NAME][GEOGRAPHIC_DATA], [US_STATE]) 6:43 am Work (…" at bounding box center [332, 186] width 184 height 34
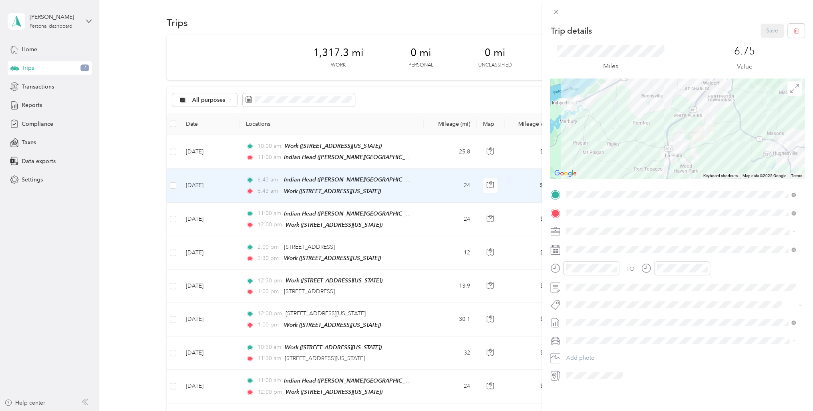
scroll to position [9, 0]
click at [421, 155] on div "Trip details Save This trip cannot be edited because it is either under review,…" at bounding box center [406, 205] width 813 height 411
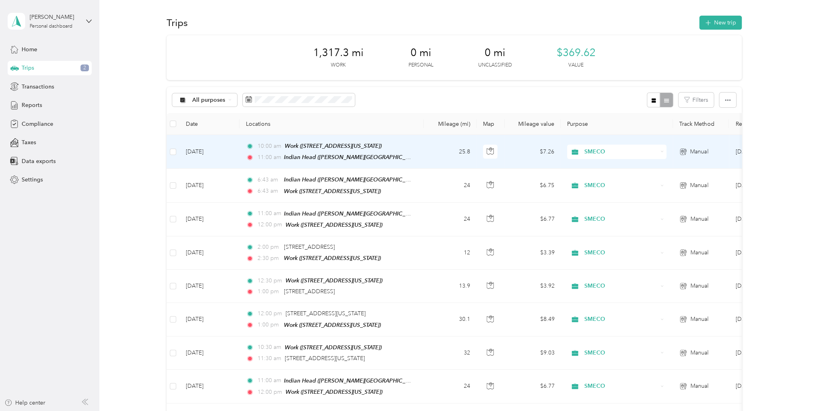
click at [233, 155] on td "[DATE]" at bounding box center [209, 152] width 60 height 34
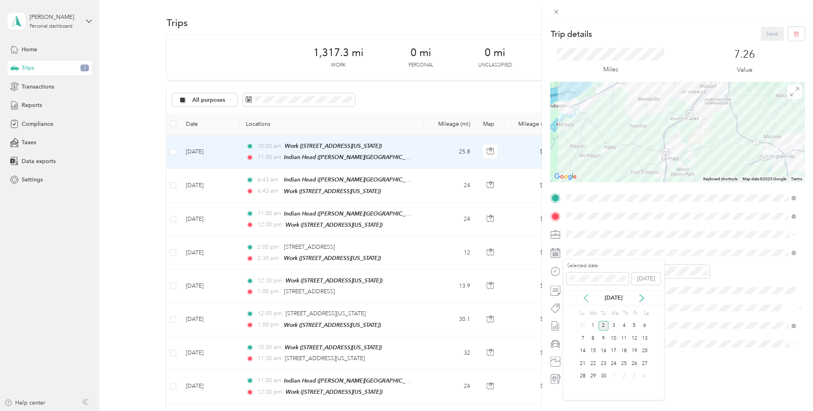
click at [588, 298] on icon at bounding box center [586, 298] width 8 height 8
click at [602, 376] on div "26" at bounding box center [604, 376] width 10 height 10
click at [766, 34] on button "Save" at bounding box center [772, 34] width 23 height 14
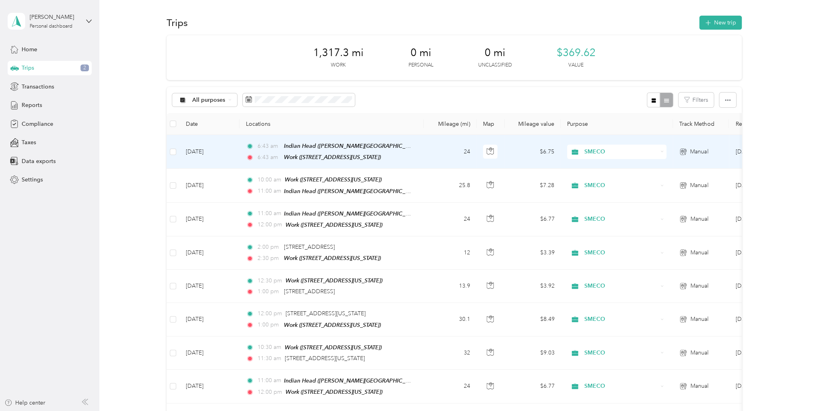
click at [332, 151] on div "6:43 am Indian Head ([PERSON_NAME][GEOGRAPHIC_DATA], [US_STATE]) 6:43 am Work (…" at bounding box center [330, 151] width 168 height 20
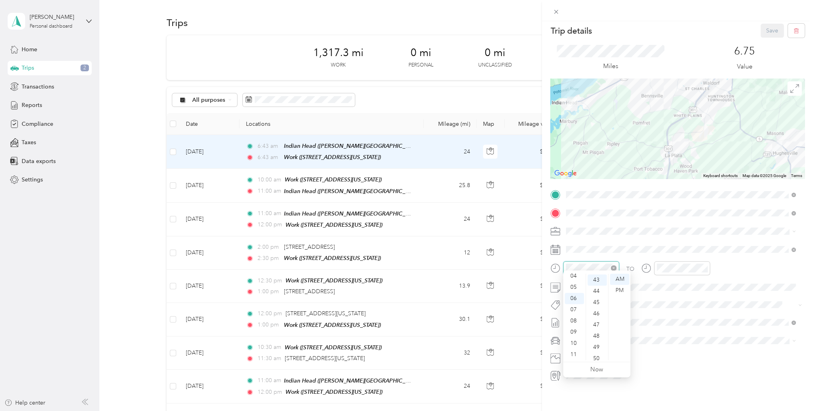
scroll to position [482, 0]
click at [586, 243] on span at bounding box center [684, 249] width 242 height 13
click at [556, 252] on rect at bounding box center [556, 252] width 1 height 1
click at [586, 288] on icon at bounding box center [586, 288] width 8 height 8
click at [593, 367] on div "25" at bounding box center [593, 367] width 10 height 10
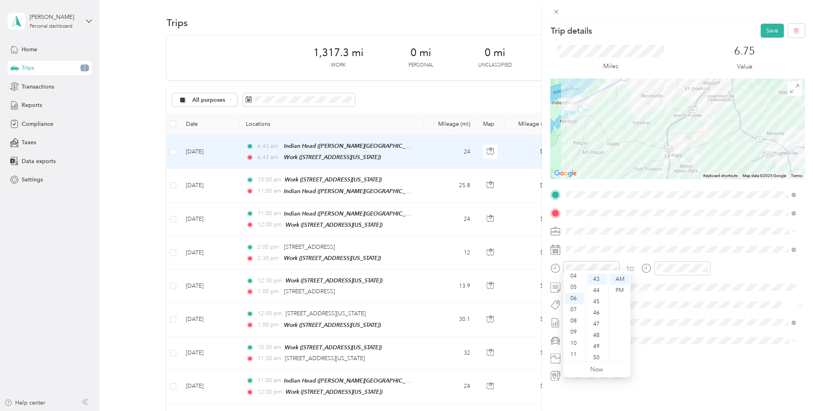
click at [558, 264] on div at bounding box center [584, 268] width 69 height 14
drag, startPoint x: 564, startPoint y: 270, endPoint x: 801, endPoint y: 228, distance: 240.4
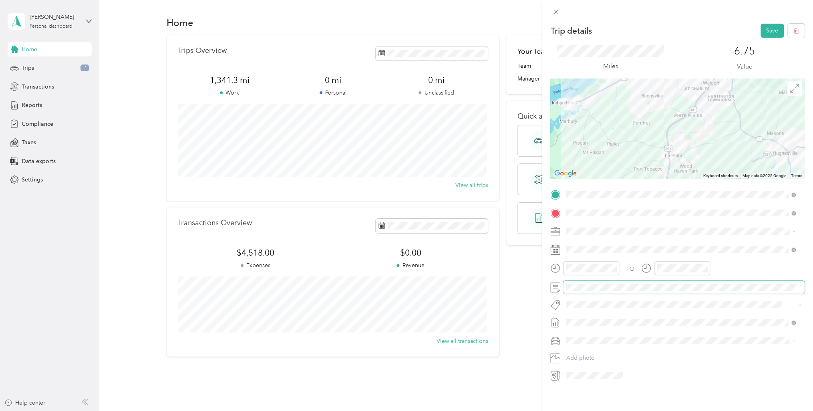
click at [626, 284] on span at bounding box center [684, 287] width 242 height 13
click at [768, 26] on button "Save" at bounding box center [772, 31] width 23 height 14
click at [798, 17] on icon at bounding box center [795, 15] width 6 height 7
click at [35, 50] on div "Trip details Save This trip cannot be edited because it is either under review,…" at bounding box center [406, 205] width 813 height 411
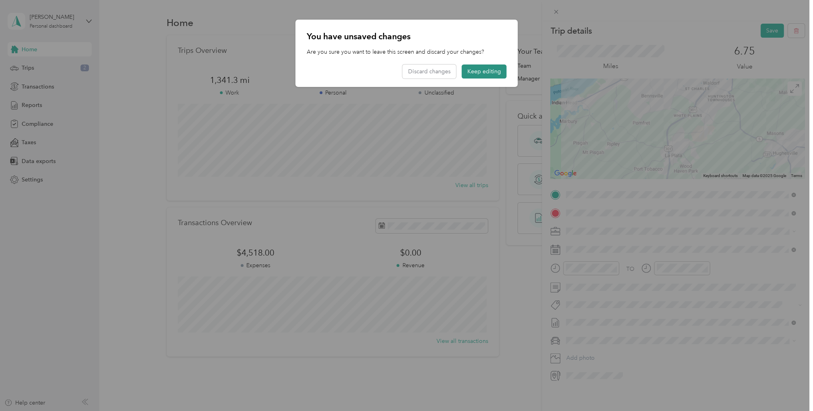
click at [503, 73] on button "Keep editing" at bounding box center [484, 71] width 45 height 14
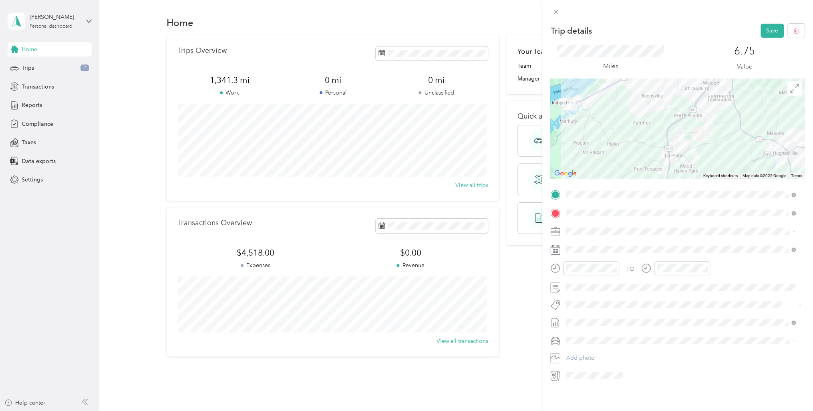
click at [21, 69] on div "Trip details Save This trip cannot be edited because it is either under review,…" at bounding box center [406, 205] width 813 height 411
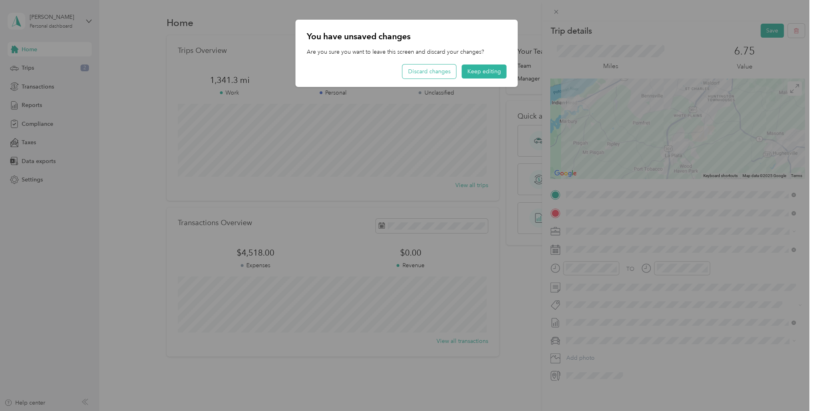
click at [420, 69] on button "Discard changes" at bounding box center [430, 71] width 54 height 14
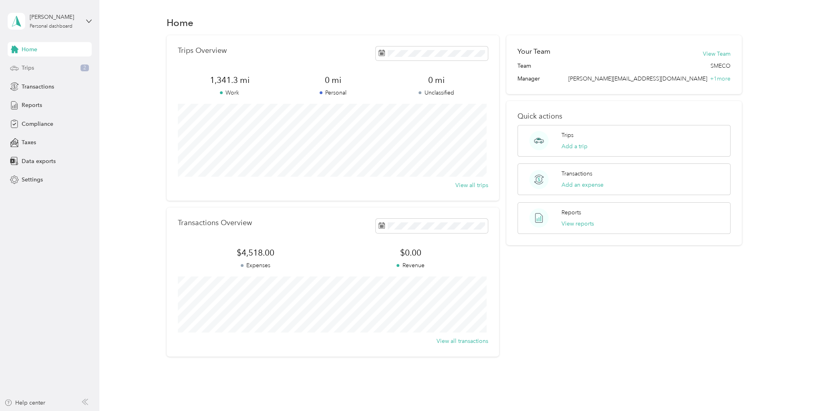
click at [28, 70] on span "Trips" at bounding box center [28, 68] width 12 height 8
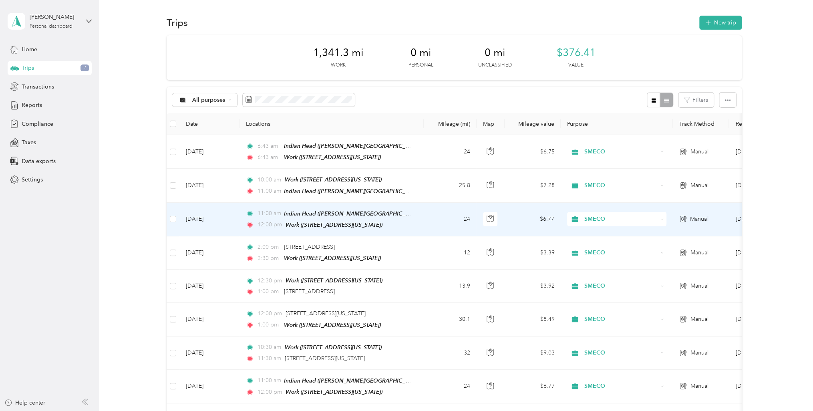
click at [310, 203] on td "11:00 am Indian Head ([PERSON_NAME][GEOGRAPHIC_DATA], [GEOGRAPHIC_DATA], [US_ST…" at bounding box center [332, 220] width 184 height 34
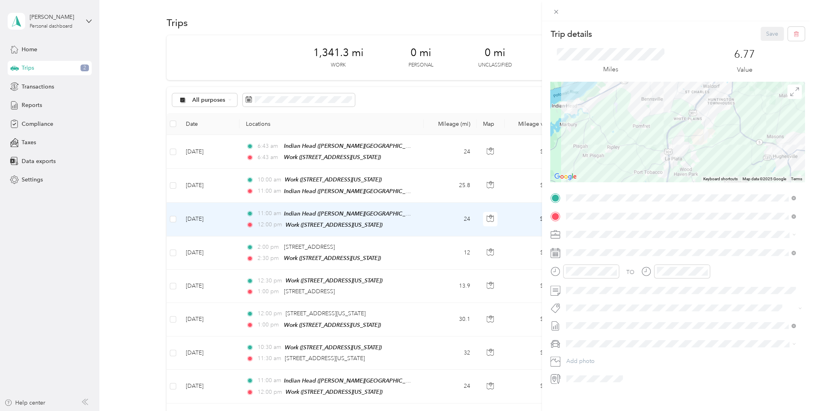
click at [311, 169] on div "Trip details Save This trip cannot be edited because it is either under review,…" at bounding box center [406, 205] width 813 height 411
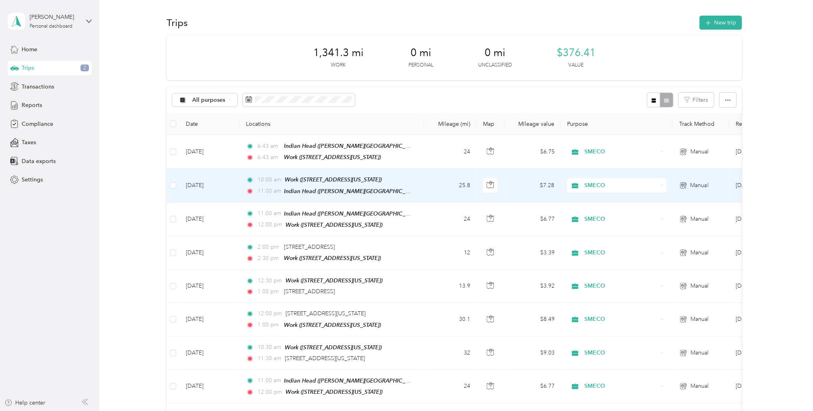
click at [310, 173] on td "10:00 am Work ([STREET_ADDRESS][US_STATE]) 11:00 am [GEOGRAPHIC_DATA] ([PERSON_…" at bounding box center [332, 186] width 184 height 34
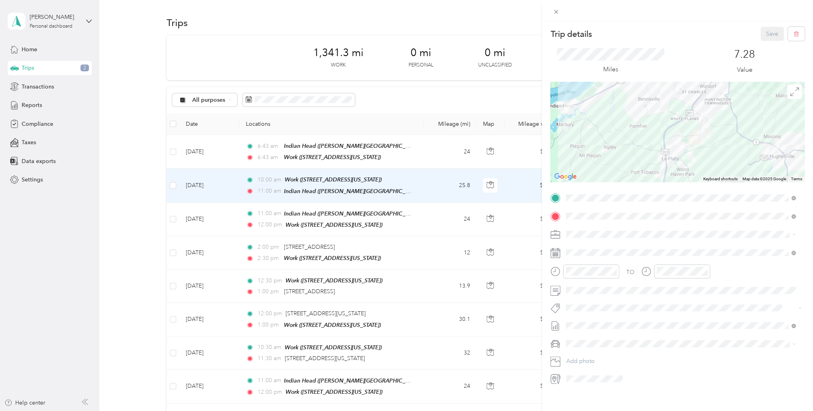
click at [288, 224] on div "Trip details Save This trip cannot be edited because it is either under review,…" at bounding box center [406, 205] width 813 height 411
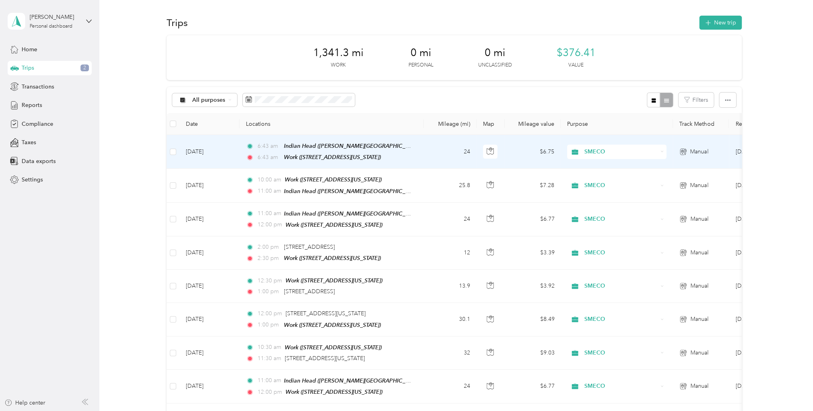
click at [264, 155] on span "6:43 am" at bounding box center [269, 157] width 23 height 9
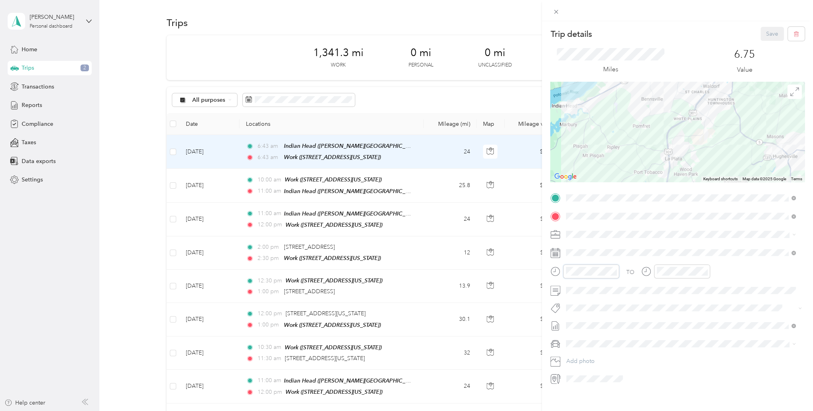
click at [542, 274] on div "Trip details Save This trip cannot be edited because it is either under review,…" at bounding box center [406, 205] width 813 height 411
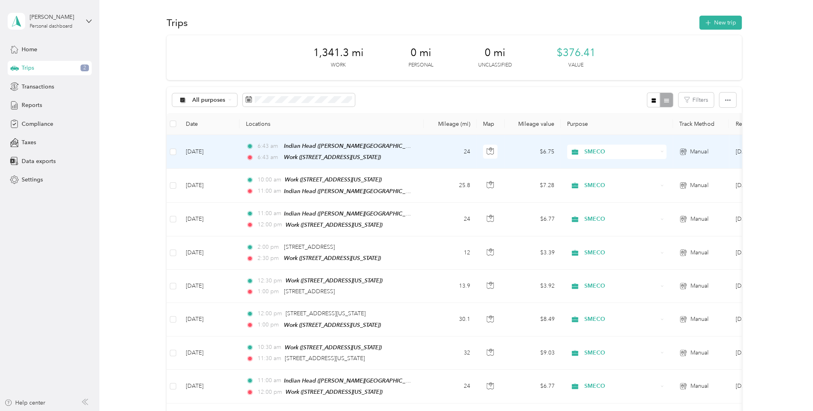
click at [226, 158] on td "[DATE]" at bounding box center [209, 152] width 60 height 34
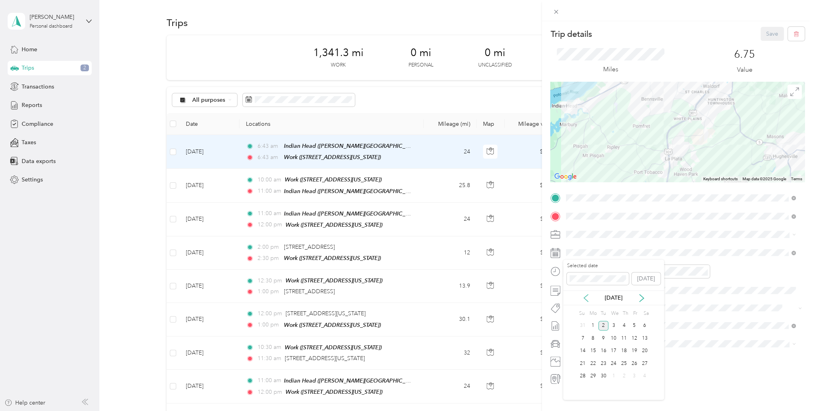
click at [586, 298] on icon at bounding box center [586, 298] width 8 height 8
click at [602, 377] on div "26" at bounding box center [604, 376] width 10 height 10
click at [551, 273] on div at bounding box center [584, 271] width 69 height 14
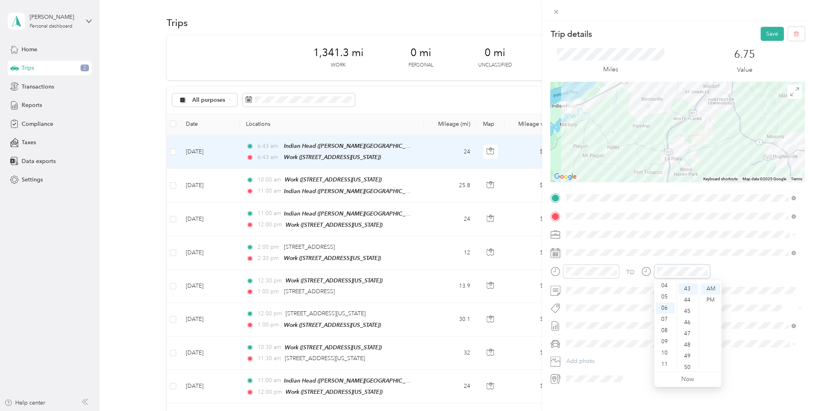
click at [639, 275] on div "TO" at bounding box center [677, 274] width 254 height 20
click at [767, 34] on button "Save" at bounding box center [772, 34] width 23 height 14
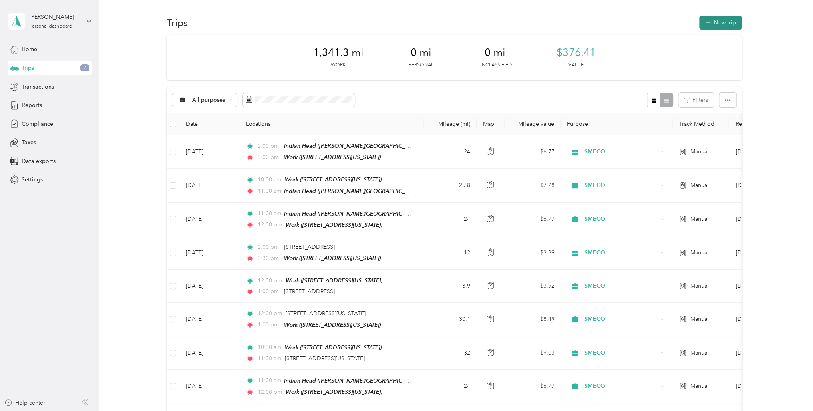
click at [727, 27] on button "New trip" at bounding box center [720, 23] width 42 height 14
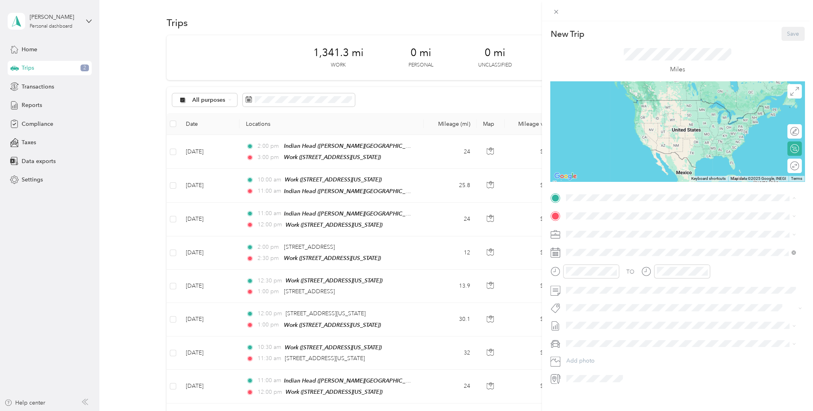
click at [602, 260] on div "Work [STREET_ADDRESS][US_STATE]" at bounding box center [621, 268] width 80 height 17
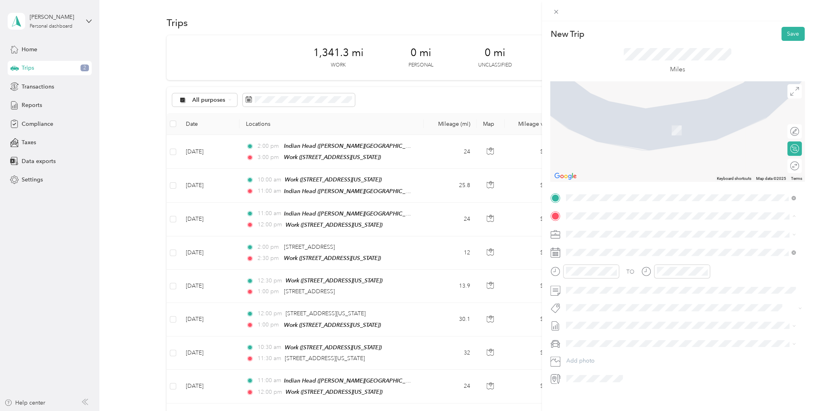
click at [610, 303] on strong "Indian Head" at bounding box center [597, 306] width 32 height 7
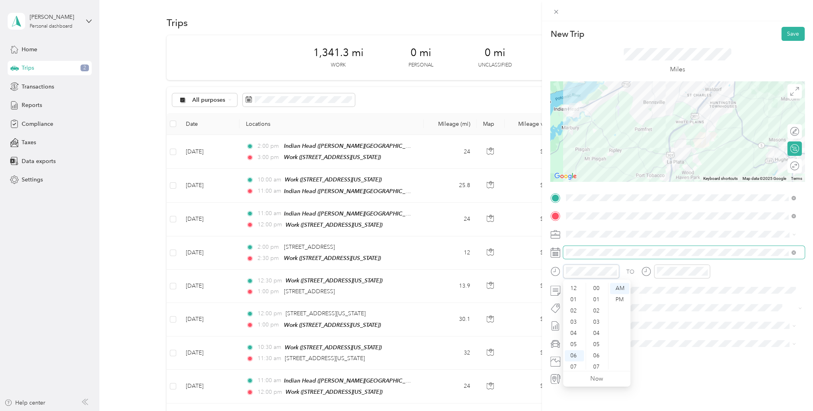
scroll to position [586, 0]
click at [589, 300] on icon at bounding box center [586, 298] width 8 height 8
click at [592, 374] on div "25" at bounding box center [593, 376] width 10 height 10
click at [591, 265] on div at bounding box center [591, 271] width 56 height 14
click at [543, 272] on form "New Trip Save This trip cannot be edited because it is either under review, app…" at bounding box center [677, 206] width 271 height 358
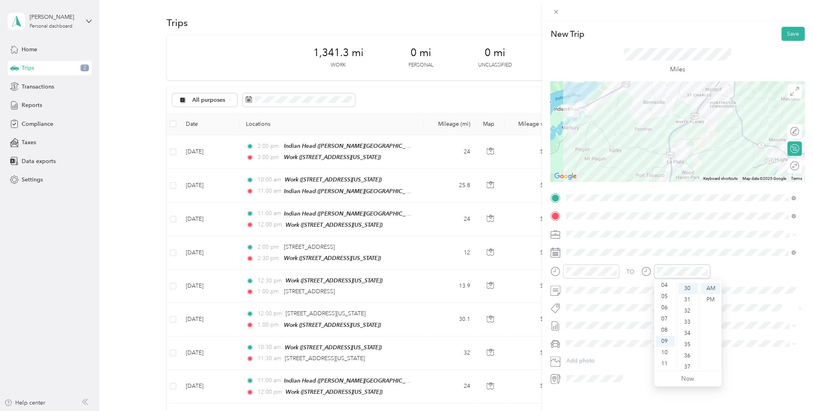
scroll to position [337, 0]
click at [784, 30] on button "Save" at bounding box center [793, 34] width 23 height 14
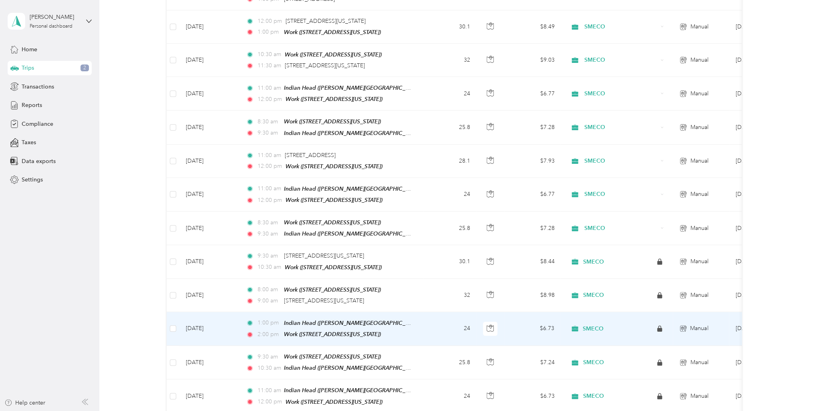
scroll to position [361, 0]
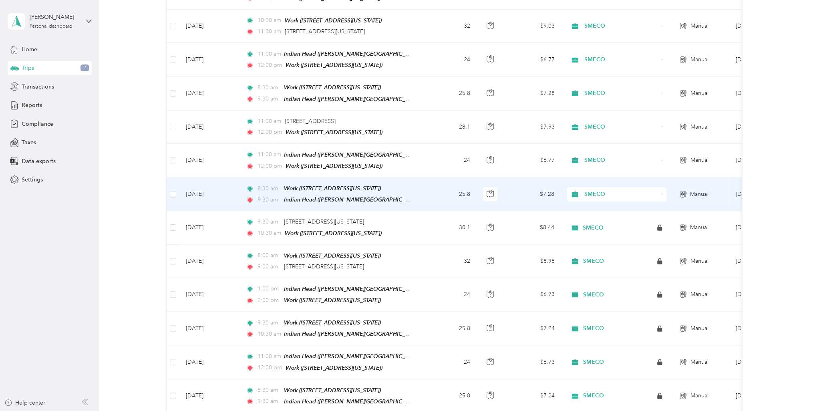
click at [436, 179] on td "25.8" at bounding box center [450, 194] width 53 height 34
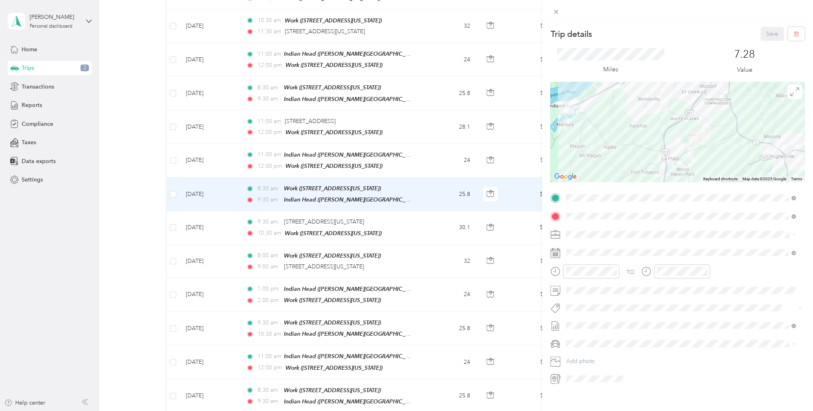
click at [230, 157] on div "Trip details Save This trip cannot be edited because it is either under review,…" at bounding box center [406, 205] width 813 height 411
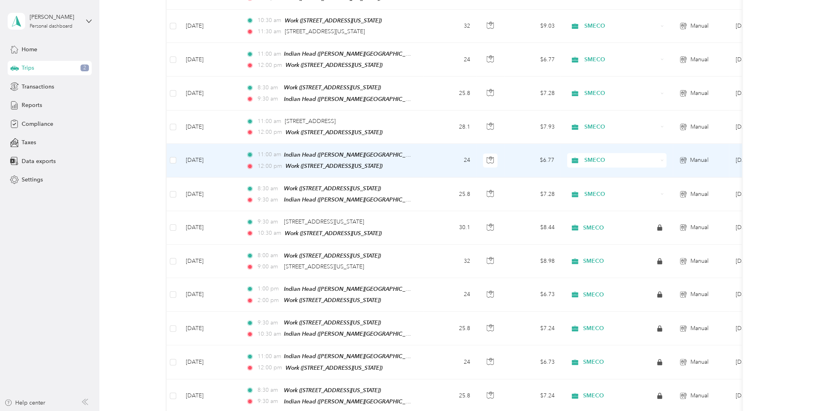
click at [232, 152] on td "[DATE]" at bounding box center [209, 161] width 60 height 34
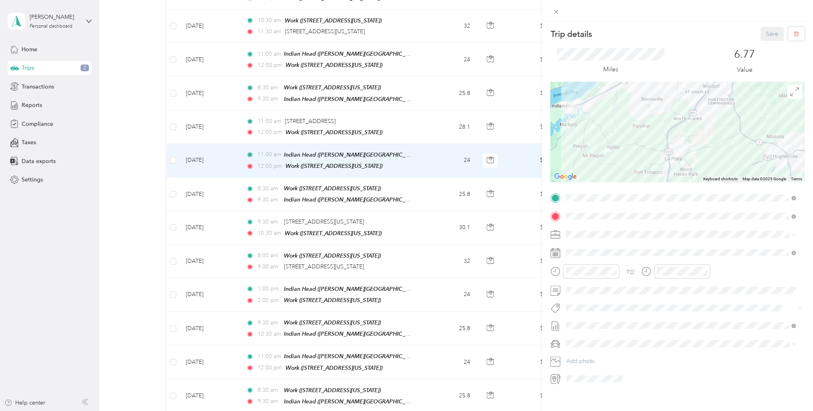
click at [230, 119] on div "Trip details Save This trip cannot be edited because it is either under review,…" at bounding box center [406, 205] width 813 height 411
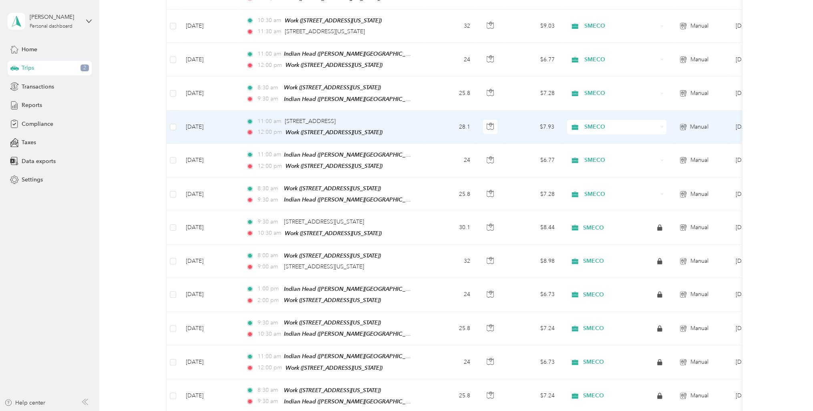
click at [231, 119] on td "[DATE]" at bounding box center [209, 127] width 60 height 33
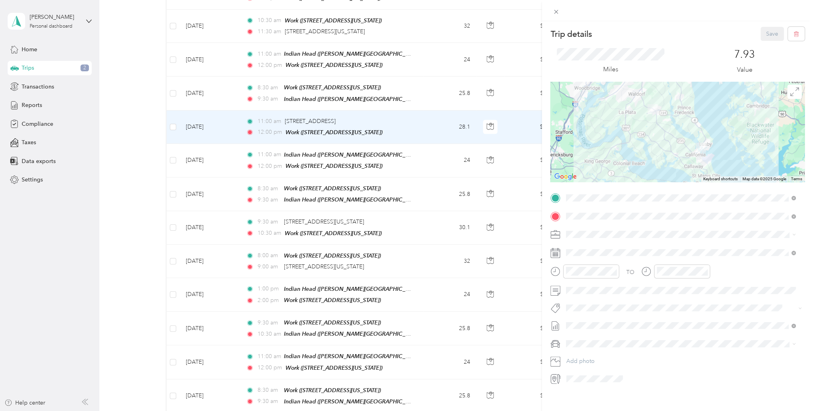
click at [231, 95] on div "Trip details Save This trip cannot be edited because it is either under review,…" at bounding box center [406, 205] width 813 height 411
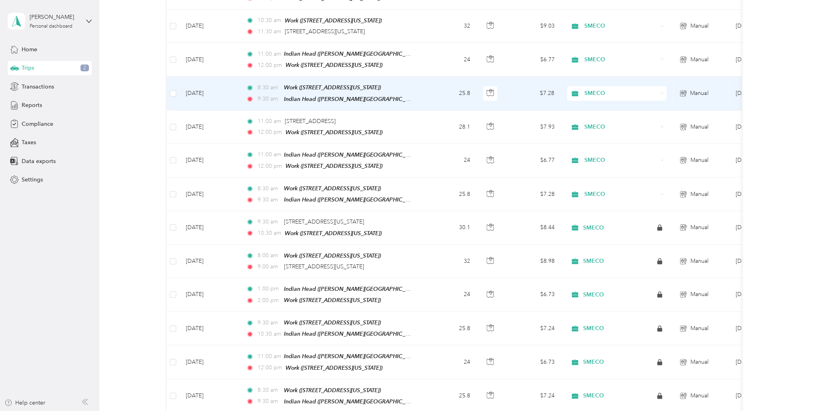
click at [231, 95] on td "[DATE]" at bounding box center [209, 94] width 60 height 34
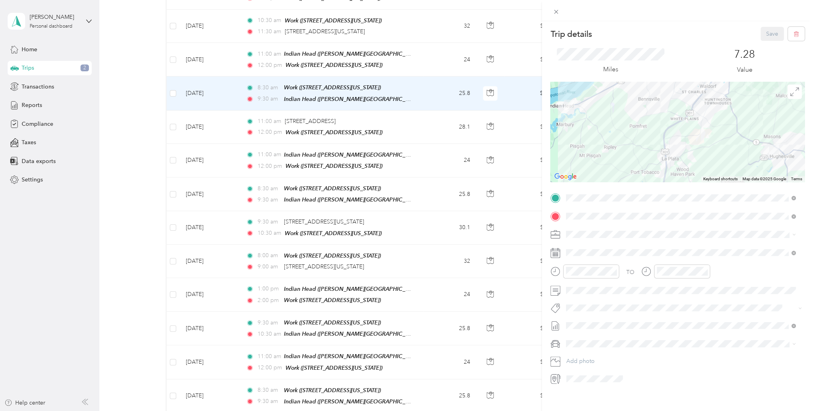
click at [230, 62] on div "Trip details Save This trip cannot be edited because it is either under review,…" at bounding box center [406, 205] width 813 height 411
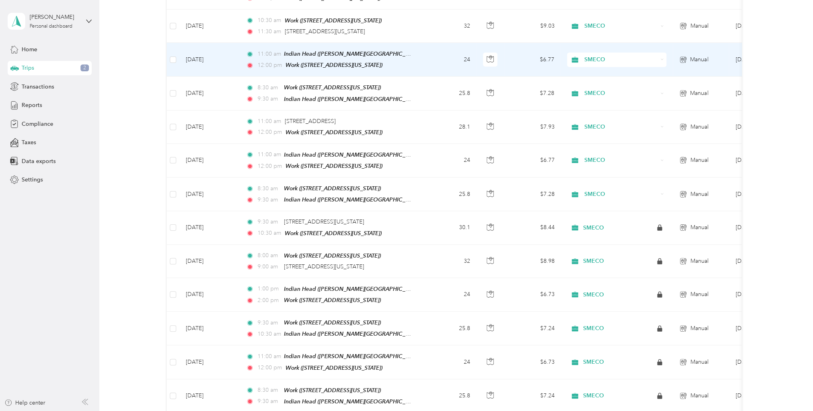
click at [230, 62] on td "[DATE]" at bounding box center [209, 60] width 60 height 34
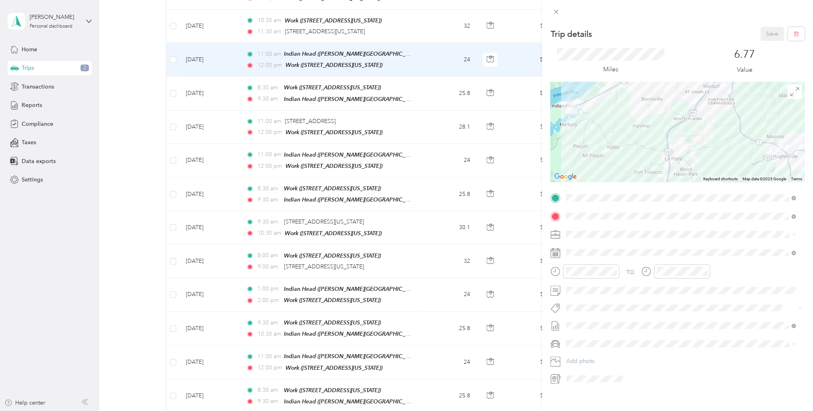
click at [231, 30] on div "Trip details Save This trip cannot be edited because it is either under review,…" at bounding box center [406, 205] width 813 height 411
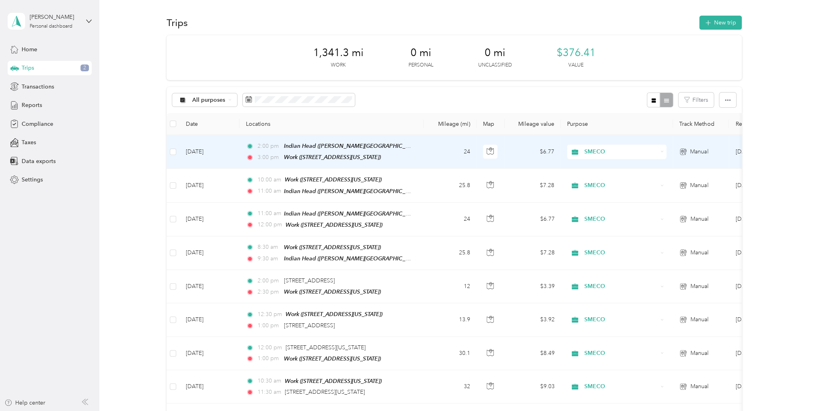
click at [226, 162] on td "[DATE]" at bounding box center [209, 152] width 60 height 34
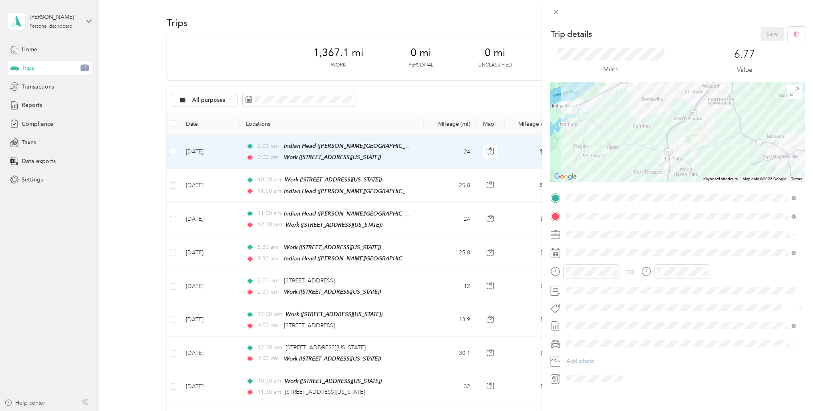
click at [341, 187] on div "Trip details Save This trip cannot be edited because it is either under review,…" at bounding box center [406, 205] width 813 height 411
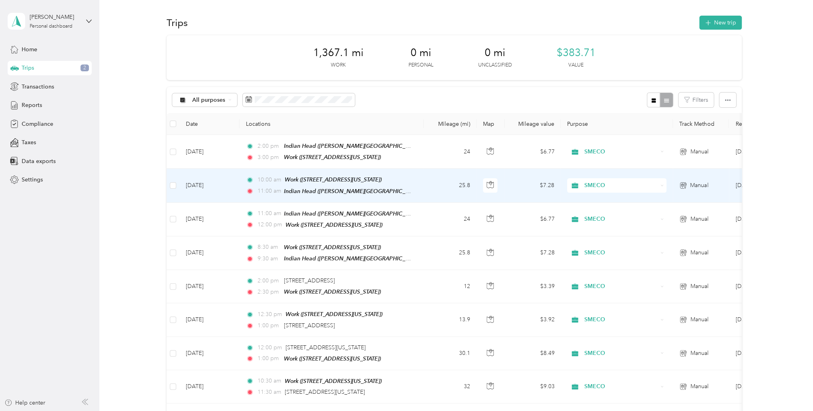
click at [341, 188] on span "Indian Head ([PERSON_NAME][GEOGRAPHIC_DATA], [GEOGRAPHIC_DATA], [US_STATE])" at bounding box center [398, 191] width 229 height 7
click at [435, 193] on td "25.8" at bounding box center [450, 186] width 53 height 34
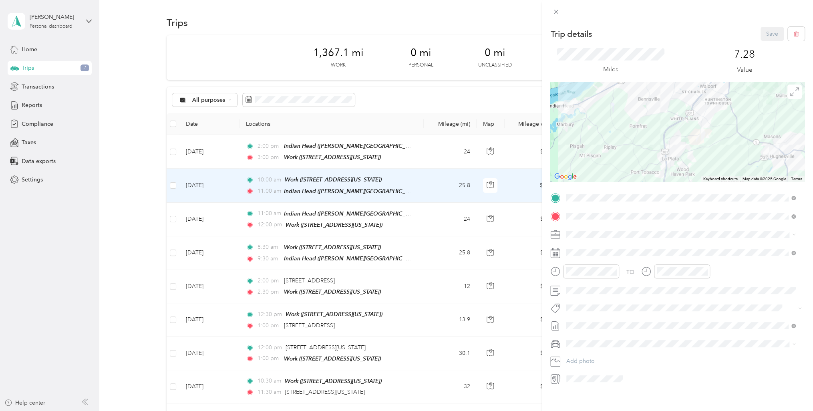
click at [425, 214] on div "Trip details Save This trip cannot be edited because it is either under review,…" at bounding box center [406, 205] width 813 height 411
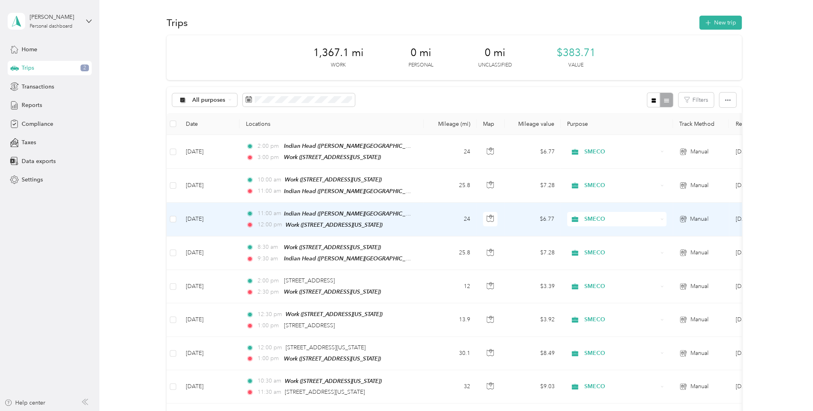
click at [425, 214] on td "24" at bounding box center [450, 220] width 53 height 34
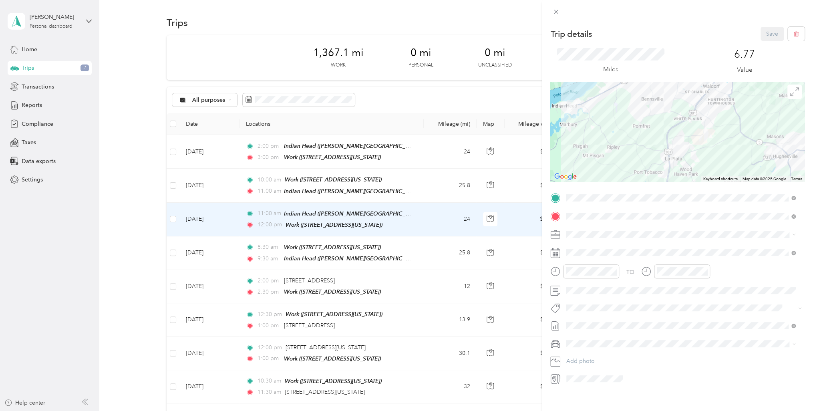
click at [431, 256] on div "Trip details Save This trip cannot be edited because it is either under review,…" at bounding box center [406, 205] width 813 height 411
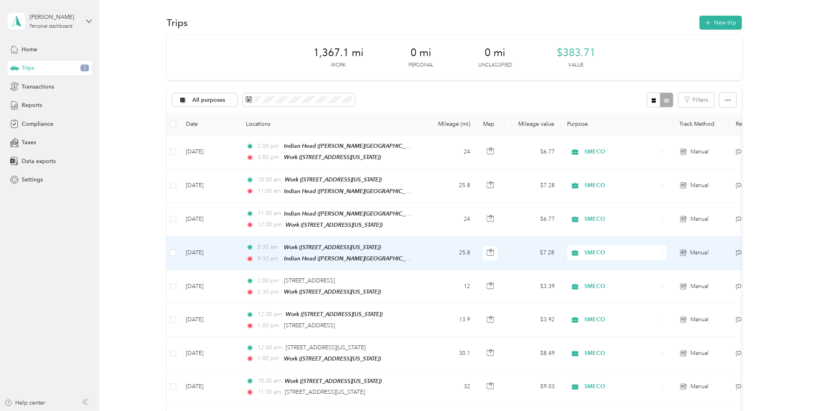
click at [432, 255] on td "25.8" at bounding box center [450, 253] width 53 height 34
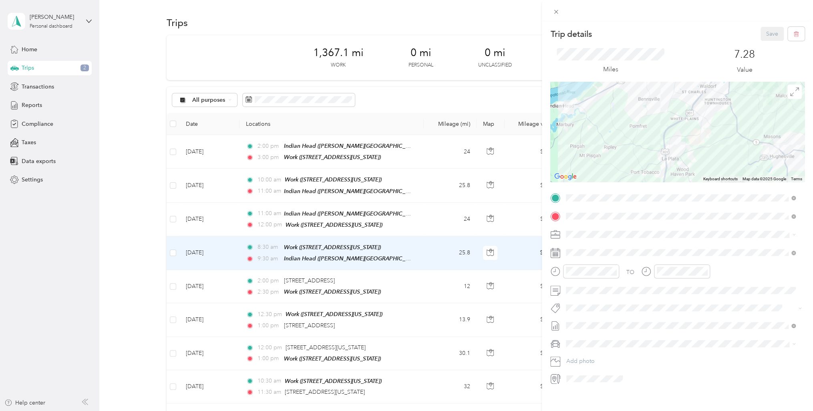
click at [426, 272] on div "Trip details Save This trip cannot be edited because it is either under review,…" at bounding box center [406, 205] width 813 height 411
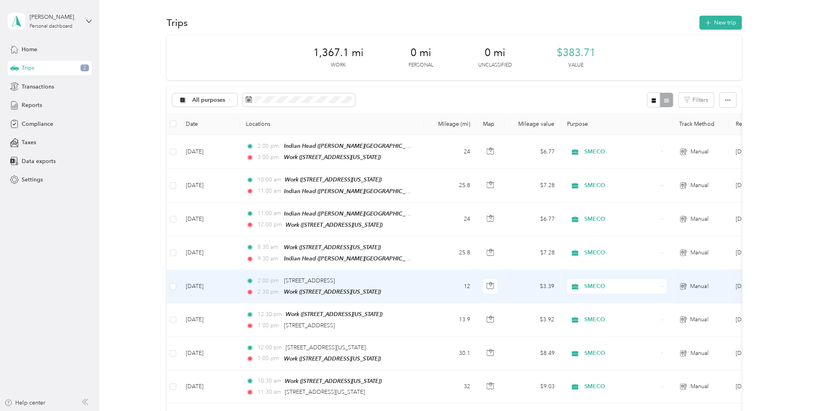
click at [427, 278] on td "12" at bounding box center [450, 286] width 53 height 33
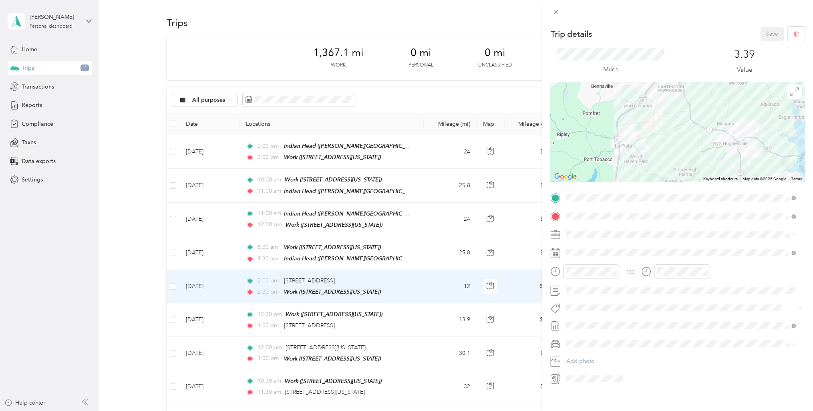
click at [114, 328] on div "Trip details Save This trip cannot be edited because it is either under review,…" at bounding box center [406, 205] width 813 height 411
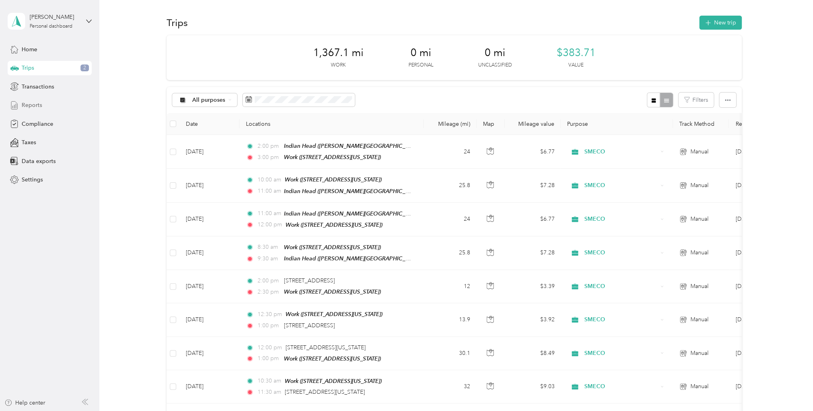
click at [32, 107] on span "Reports" at bounding box center [32, 105] width 20 height 8
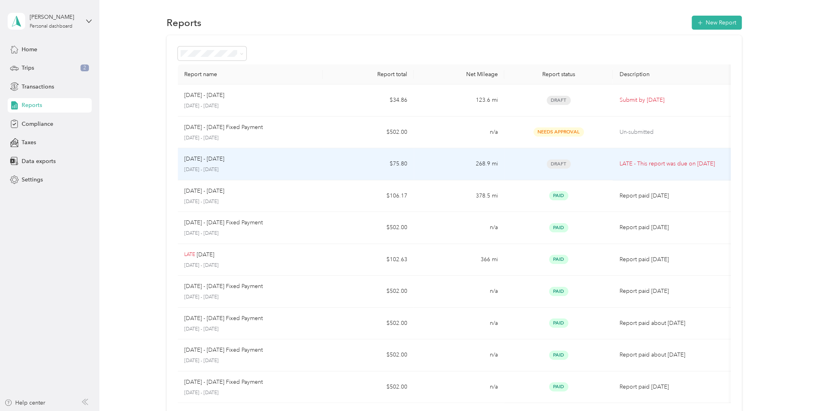
click at [220, 165] on div "[DATE] - [DATE] [DATE] - [DATE]" at bounding box center [250, 164] width 132 height 19
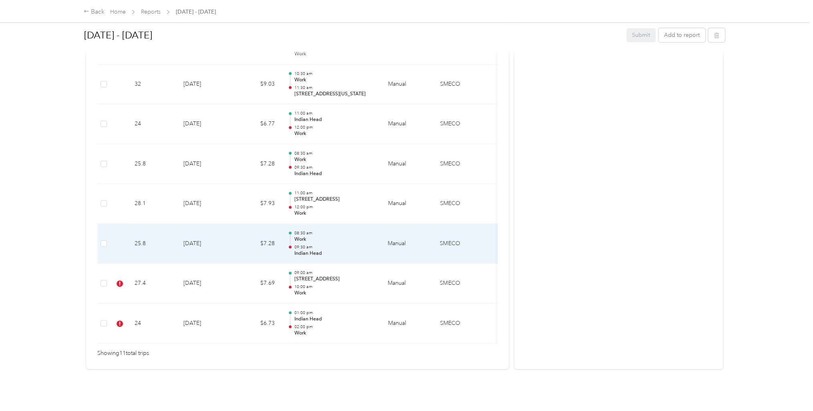
scroll to position [410, 0]
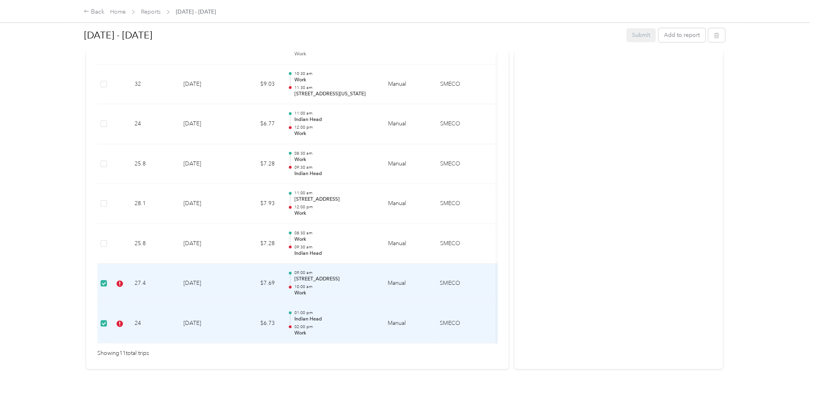
drag, startPoint x: 137, startPoint y: 277, endPoint x: 128, endPoint y: 279, distance: 9.4
click at [128, 279] on td at bounding box center [119, 284] width 18 height 40
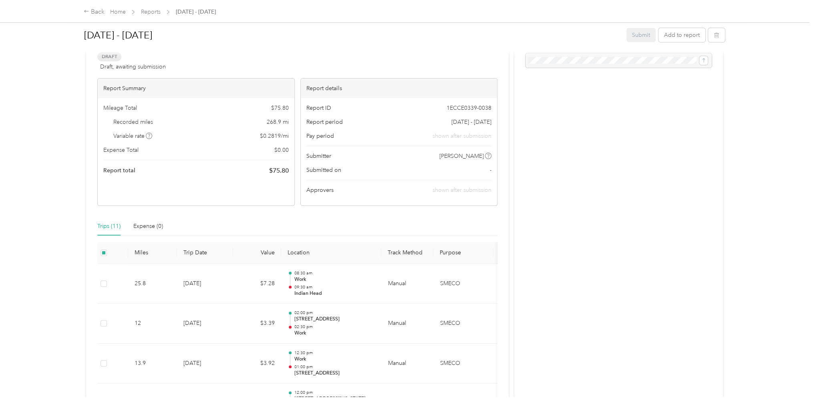
scroll to position [0, 0]
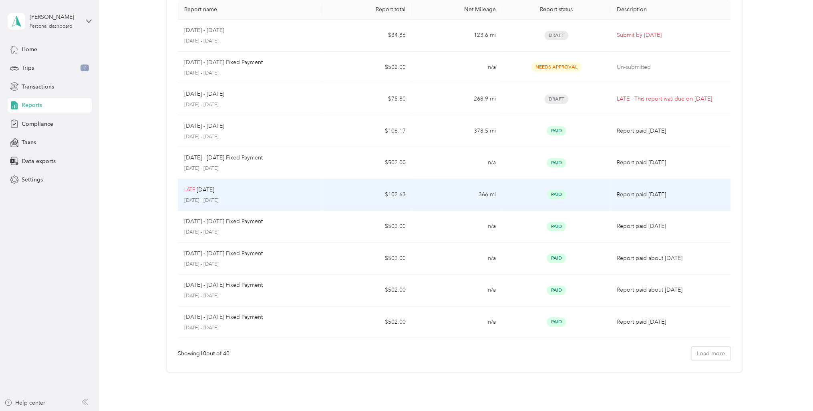
scroll to position [107, 0]
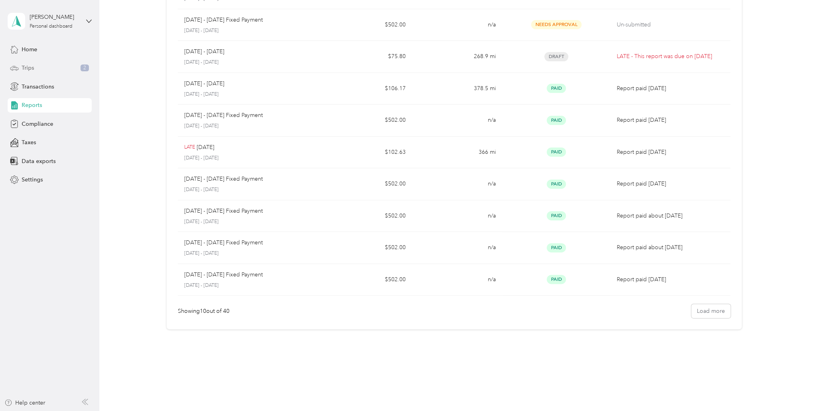
click at [34, 65] on span "Trips" at bounding box center [28, 68] width 12 height 8
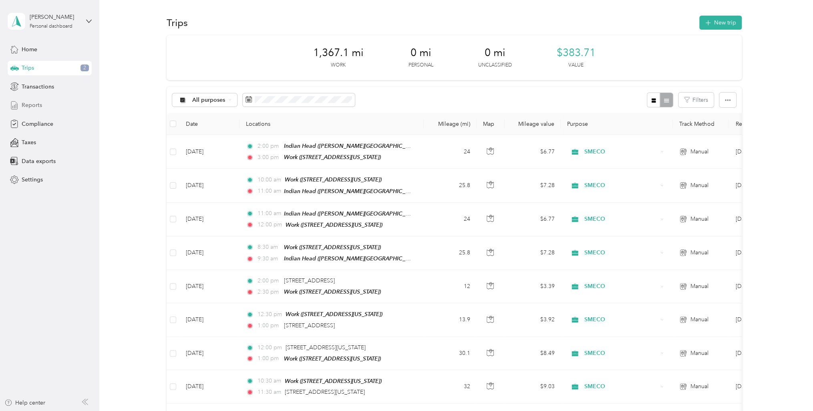
click at [40, 106] on span "Reports" at bounding box center [32, 105] width 20 height 8
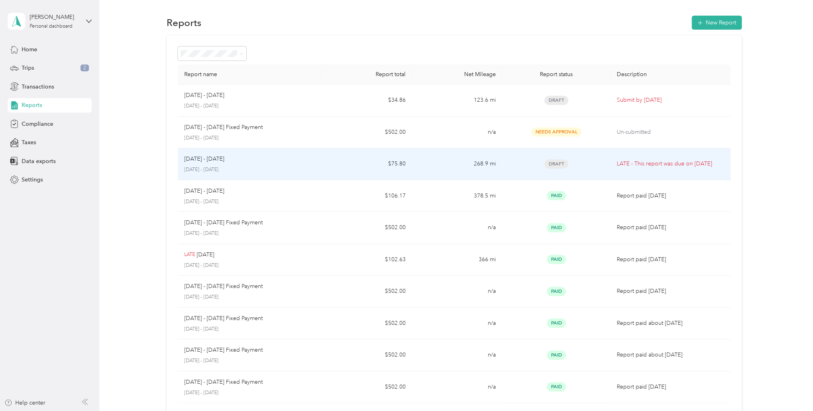
click at [343, 163] on td "$75.80" at bounding box center [367, 164] width 90 height 32
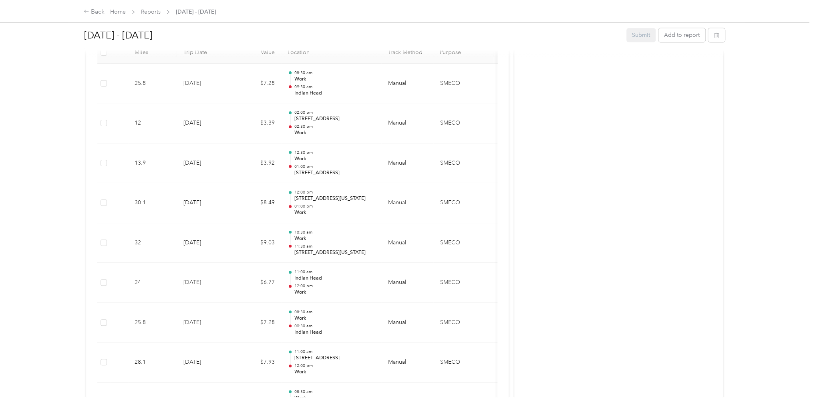
scroll to position [410, 0]
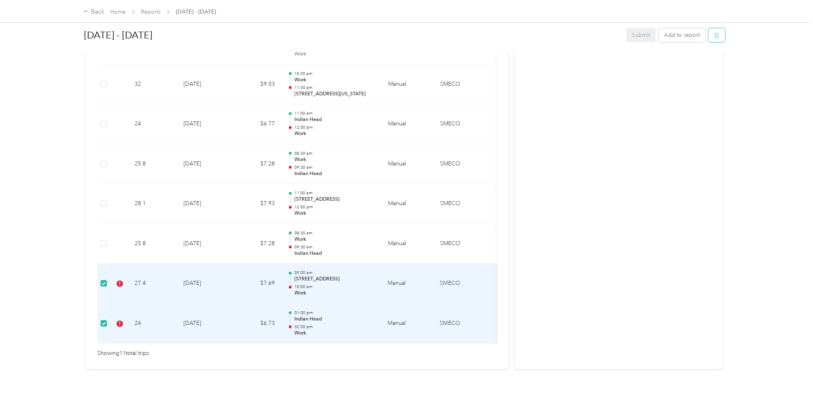
click at [716, 36] on icon "button" at bounding box center [716, 36] width 0 height 2
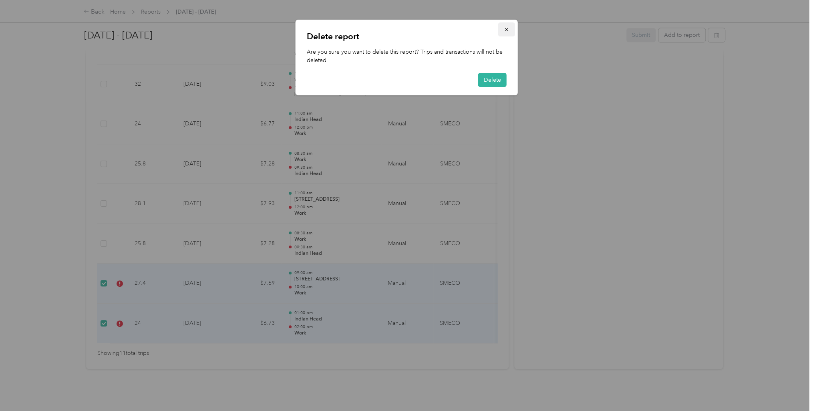
click at [508, 28] on icon "button" at bounding box center [507, 30] width 6 height 6
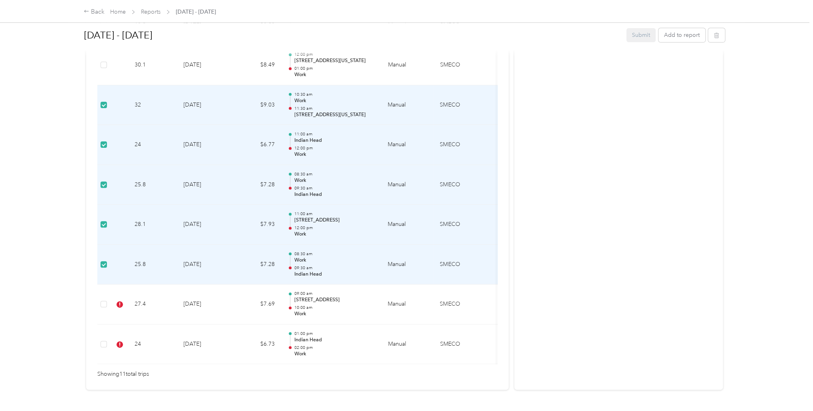
scroll to position [330, 0]
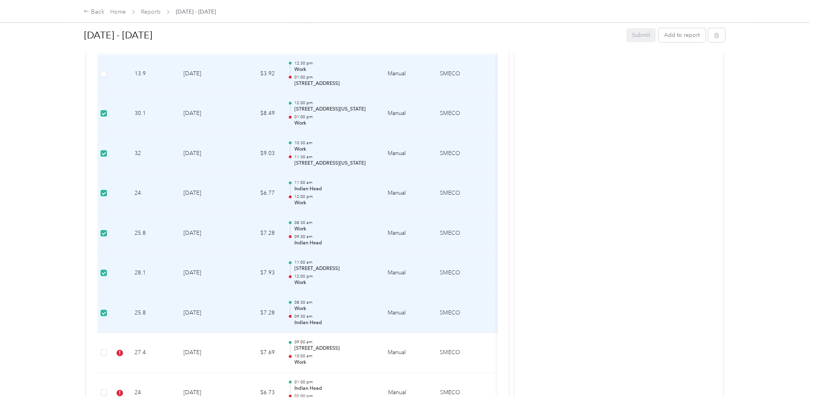
click at [109, 75] on td at bounding box center [103, 74] width 13 height 40
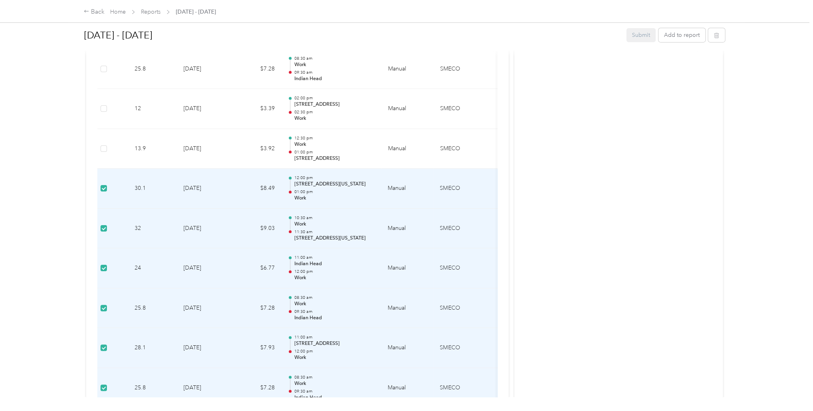
scroll to position [250, 0]
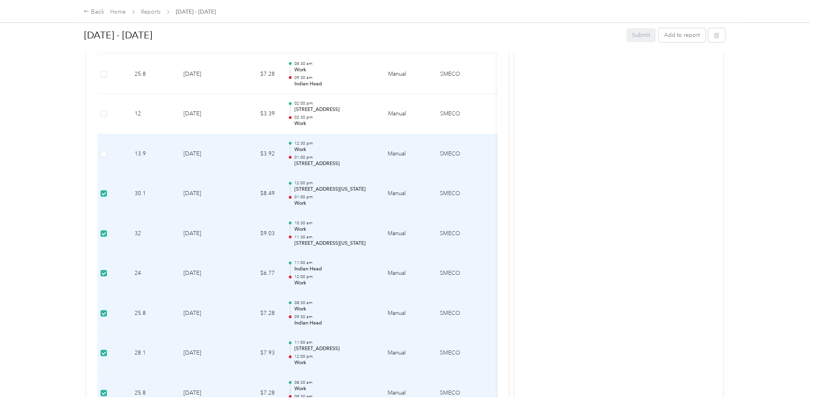
click at [111, 154] on td at bounding box center [119, 154] width 18 height 40
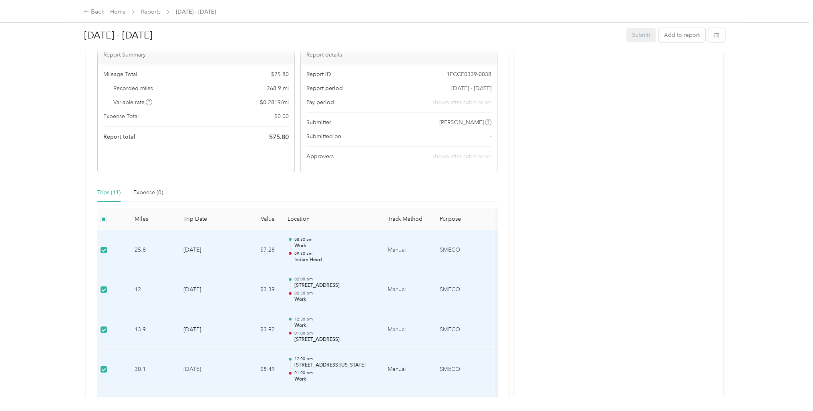
scroll to position [0, 0]
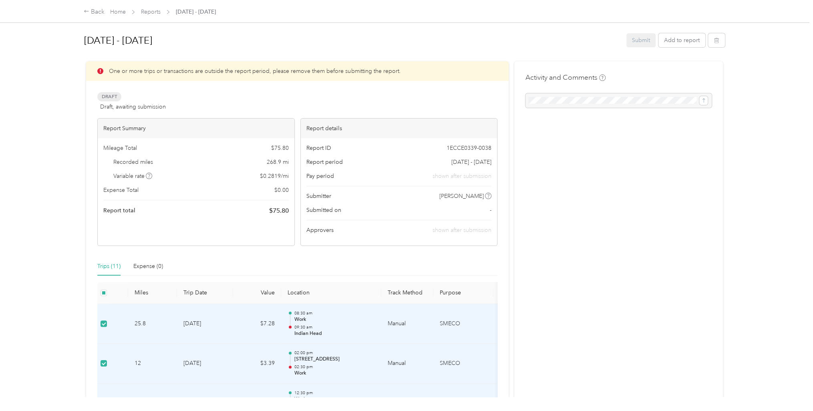
click at [200, 69] on p "One or more trips or transactions are outside the report period, please remove …" at bounding box center [255, 71] width 292 height 8
click at [97, 15] on div "Back" at bounding box center [94, 12] width 21 height 10
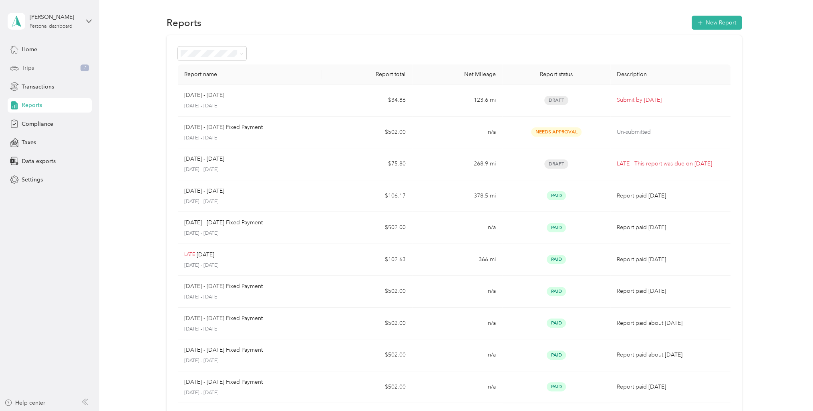
click at [42, 68] on div "Trips 2" at bounding box center [50, 68] width 84 height 14
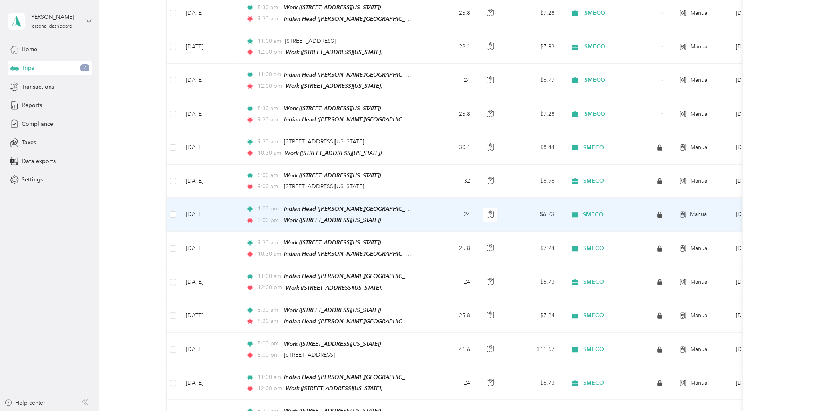
scroll to position [690, 0]
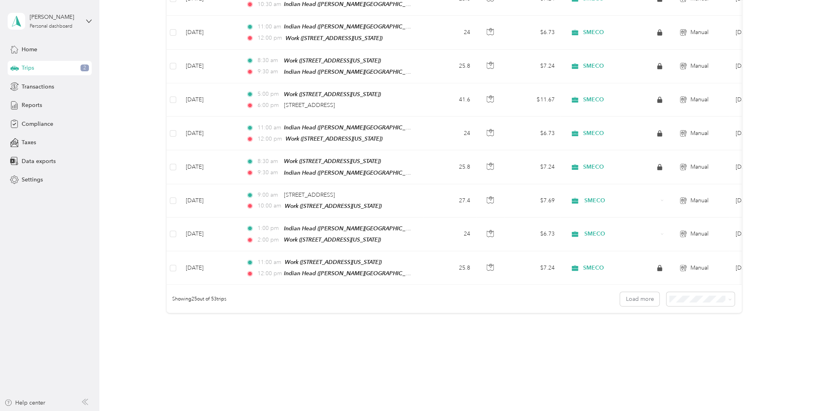
click at [691, 328] on span "100 per load" at bounding box center [686, 329] width 33 height 7
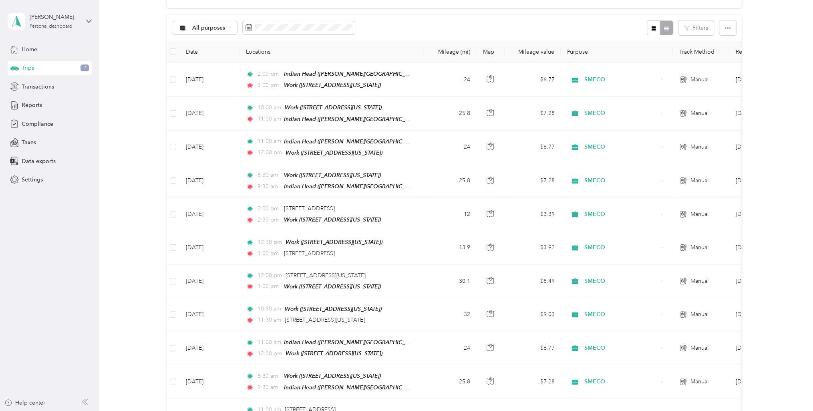
scroll to position [690, 0]
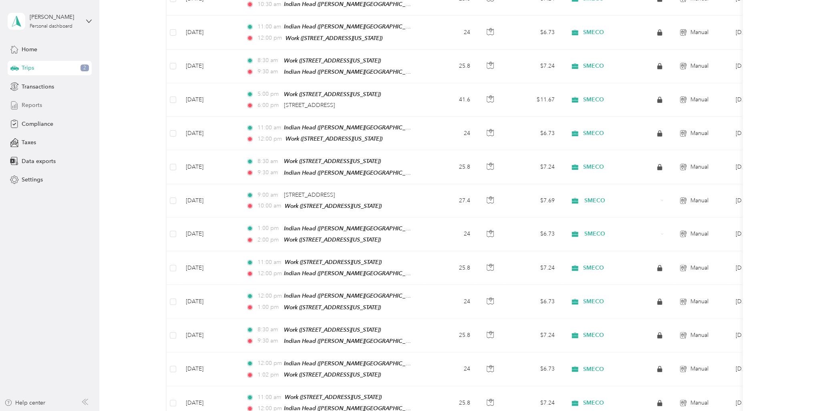
click at [43, 107] on div "Reports" at bounding box center [50, 105] width 84 height 14
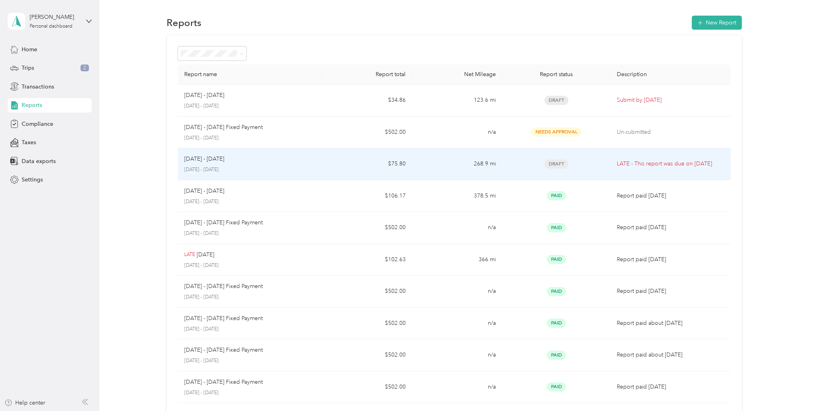
click at [282, 172] on p "[DATE] - [DATE]" at bounding box center [249, 169] width 131 height 7
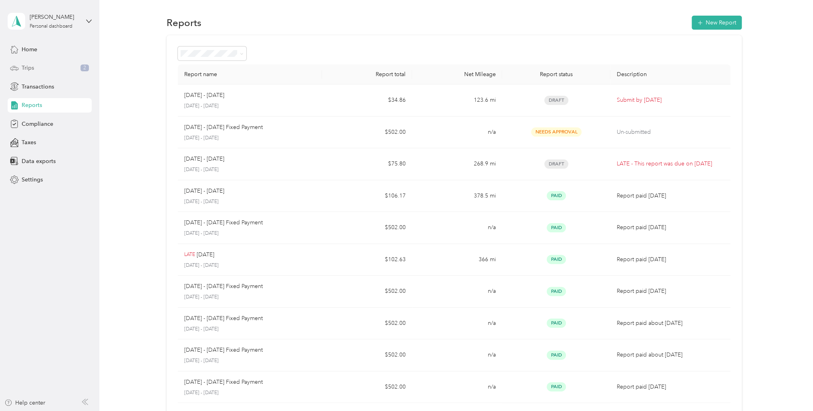
click at [31, 67] on span "Trips" at bounding box center [28, 68] width 12 height 8
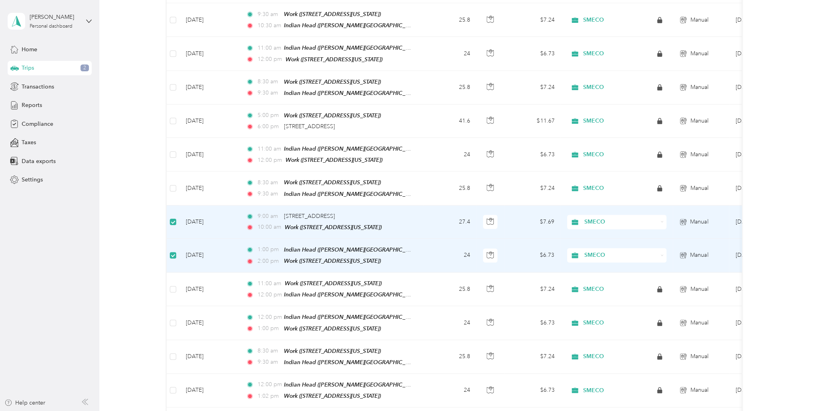
scroll to position [680, 0]
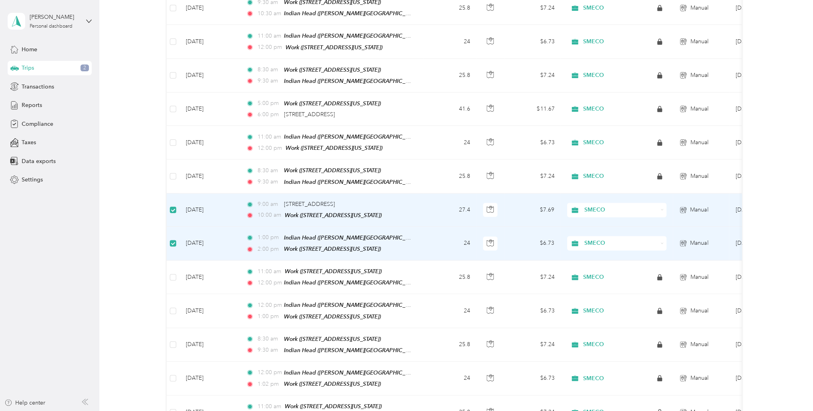
click at [428, 193] on td "27.4" at bounding box center [450, 209] width 53 height 33
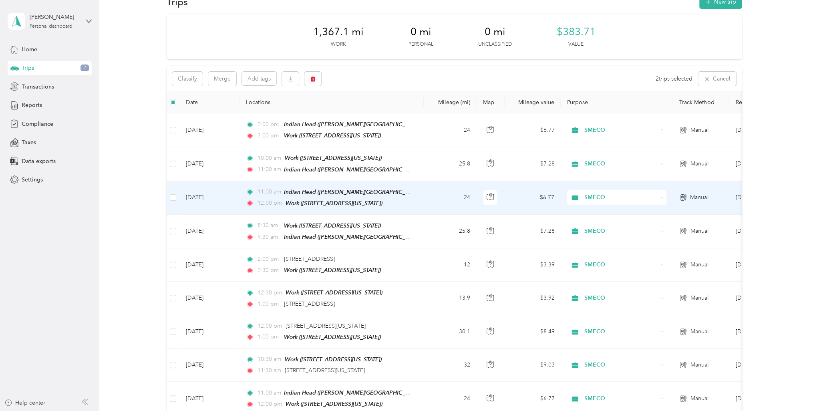
scroll to position [40, 0]
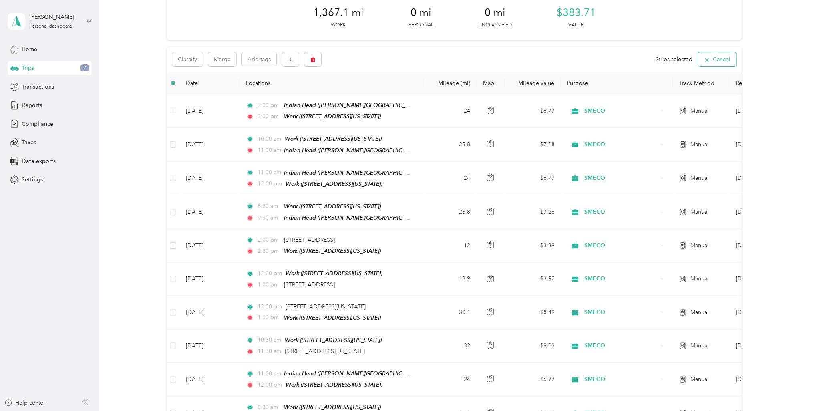
click at [699, 63] on button "Cancel" at bounding box center [717, 59] width 38 height 14
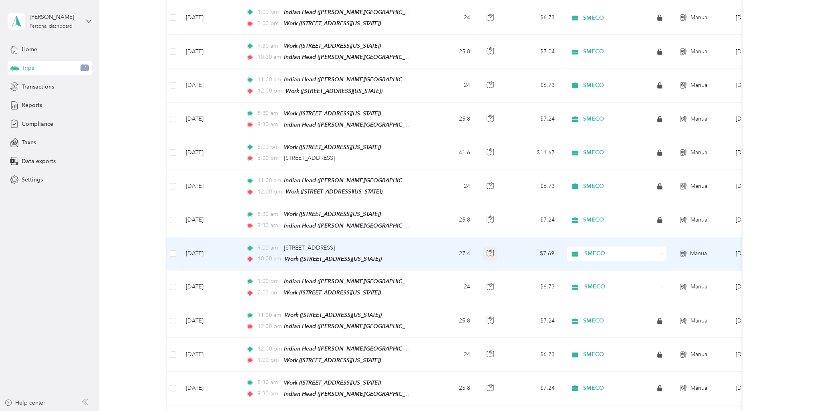
scroll to position [681, 0]
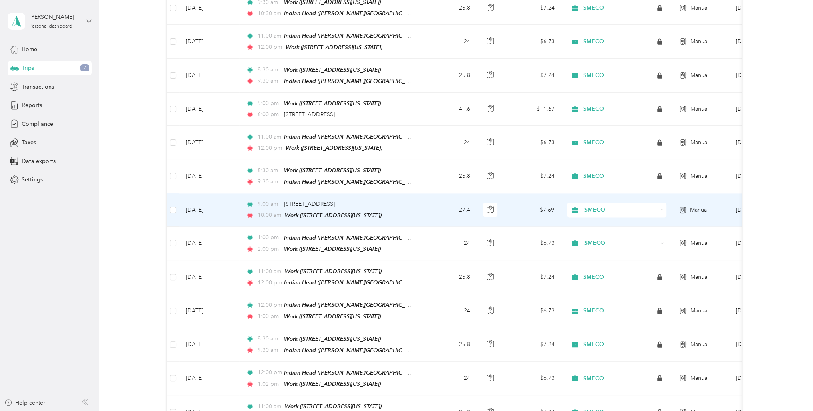
click at [232, 194] on td "[DATE]" at bounding box center [209, 209] width 60 height 33
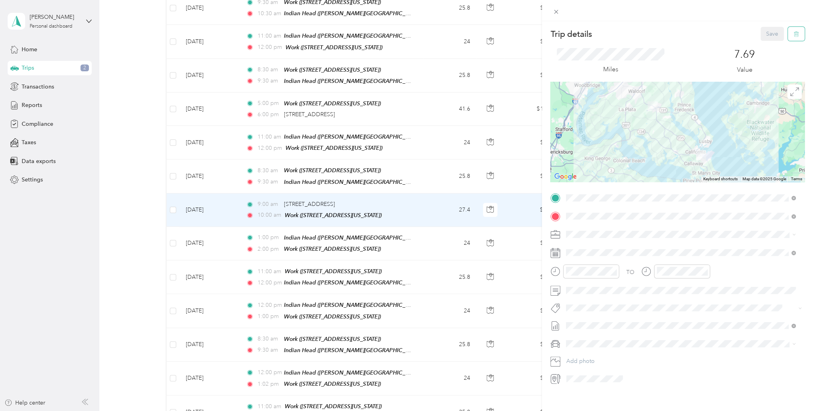
click at [793, 36] on button "button" at bounding box center [796, 34] width 17 height 14
click at [763, 42] on button "Yes" at bounding box center [767, 43] width 16 height 13
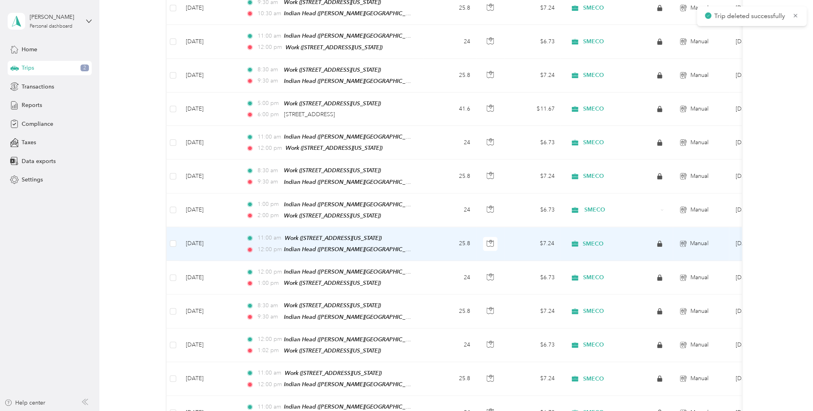
click at [230, 227] on td "[DATE]" at bounding box center [209, 244] width 60 height 34
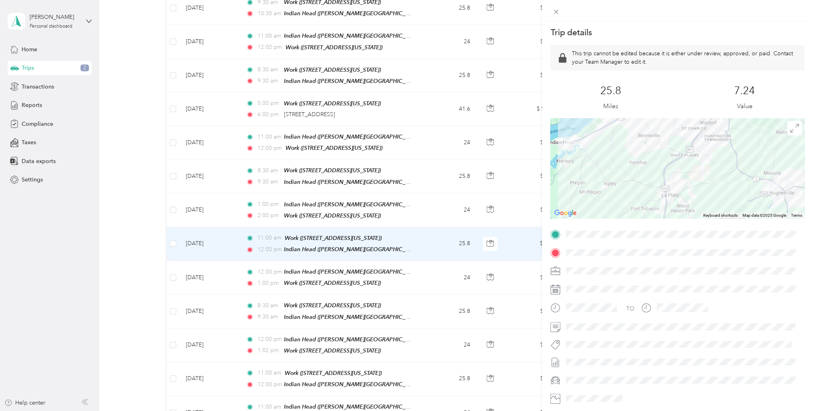
click at [30, 107] on div "Trip details This trip cannot be edited because it is either under review, appr…" at bounding box center [406, 205] width 813 height 411
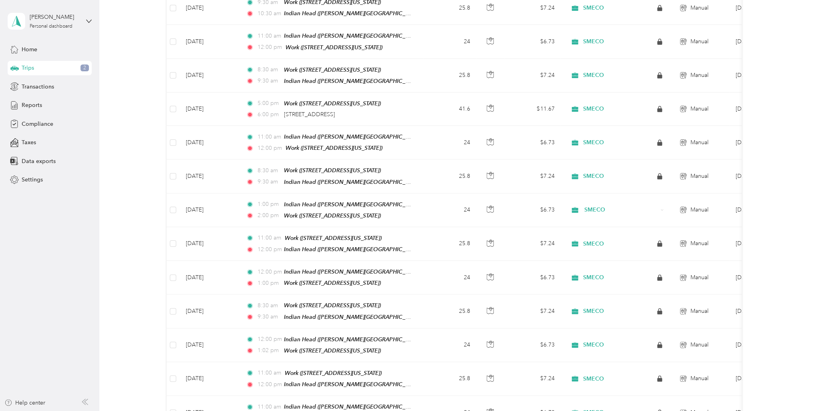
click at [31, 106] on span "Reports" at bounding box center [32, 105] width 20 height 8
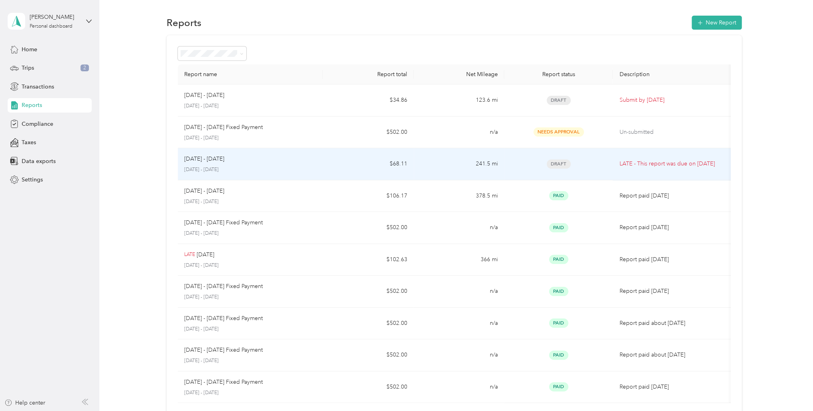
click at [246, 163] on div "[DATE] - [DATE]" at bounding box center [250, 159] width 132 height 9
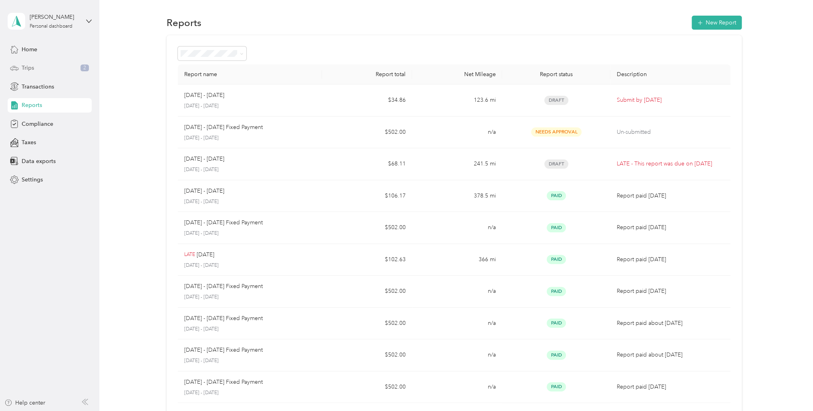
click at [32, 66] on span "Trips" at bounding box center [28, 68] width 12 height 8
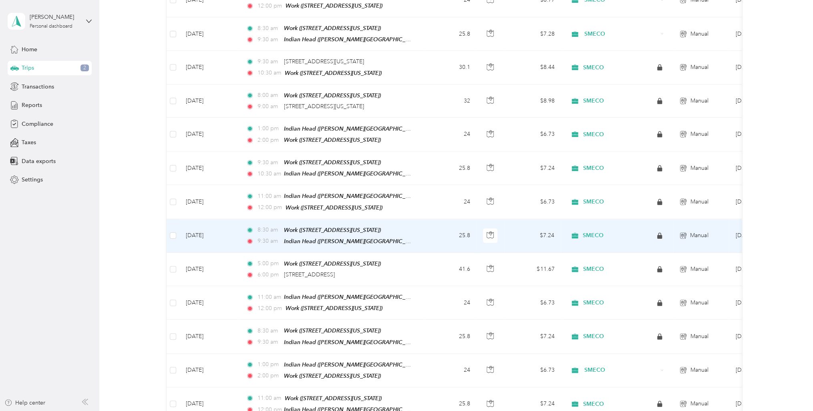
scroll to position [601, 0]
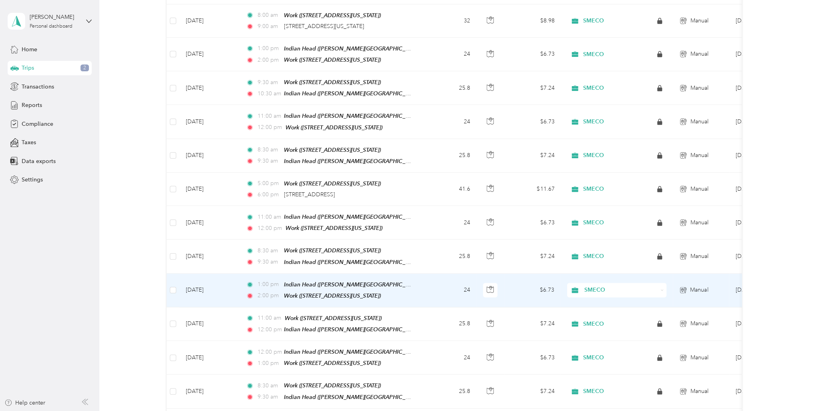
click at [303, 274] on td "1:00 pm Indian Head ([PERSON_NAME][GEOGRAPHIC_DATA], [US_STATE]) 2:00 pm Work (…" at bounding box center [332, 291] width 184 height 34
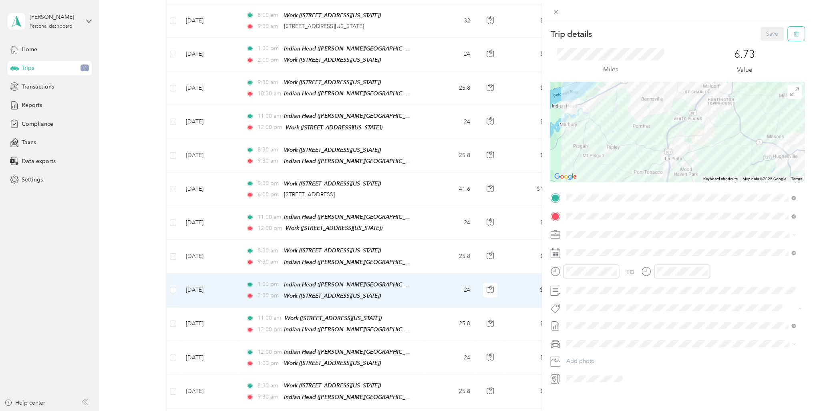
click at [796, 31] on button "button" at bounding box center [796, 34] width 17 height 14
click at [759, 43] on button "Yes" at bounding box center [767, 43] width 16 height 13
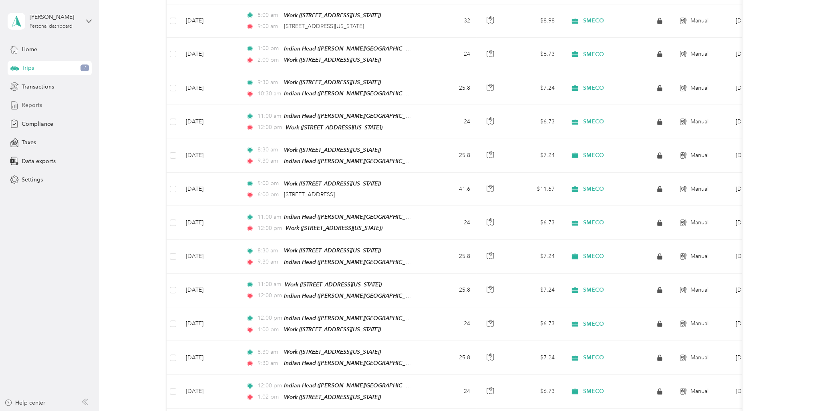
click at [34, 108] on span "Reports" at bounding box center [32, 105] width 20 height 8
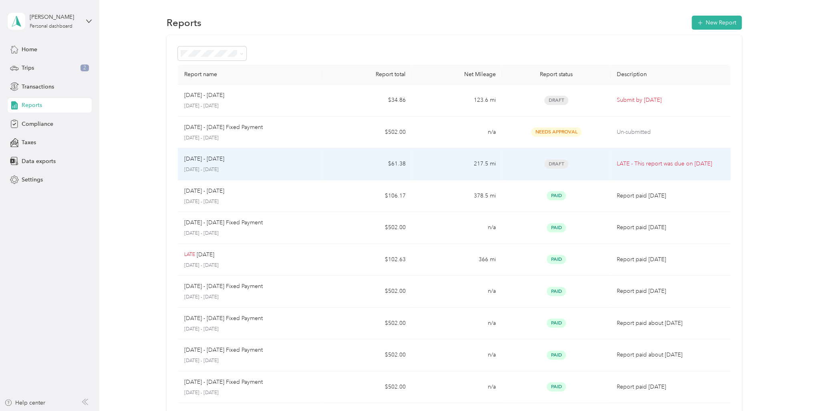
click at [268, 170] on p "[DATE] - [DATE]" at bounding box center [249, 169] width 131 height 7
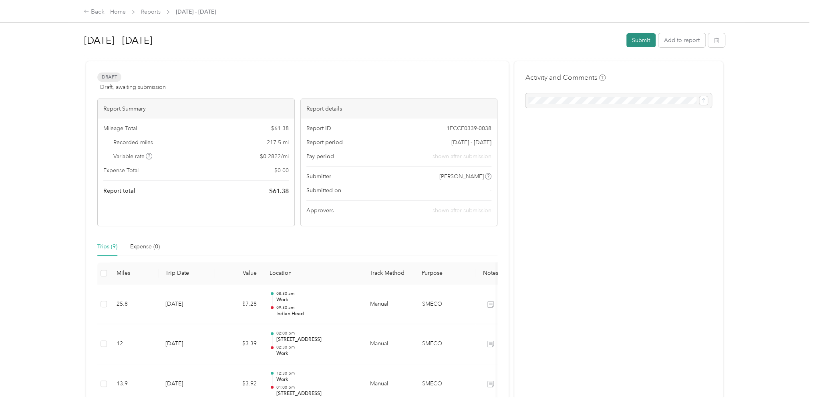
click at [639, 40] on button "Submit" at bounding box center [641, 40] width 29 height 14
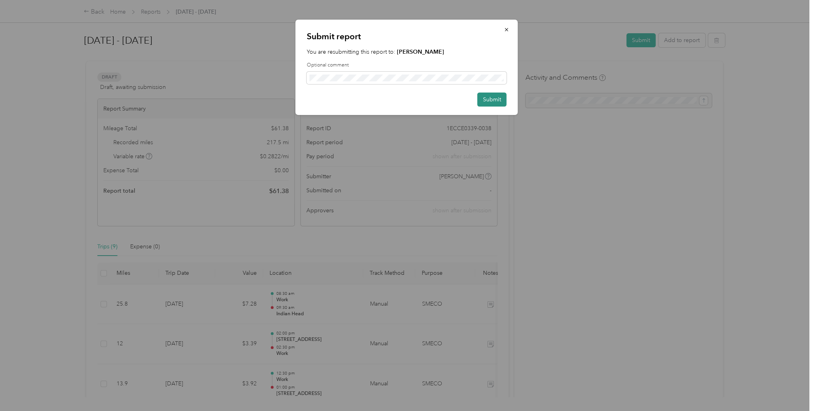
click at [496, 95] on button "Submit" at bounding box center [492, 100] width 29 height 14
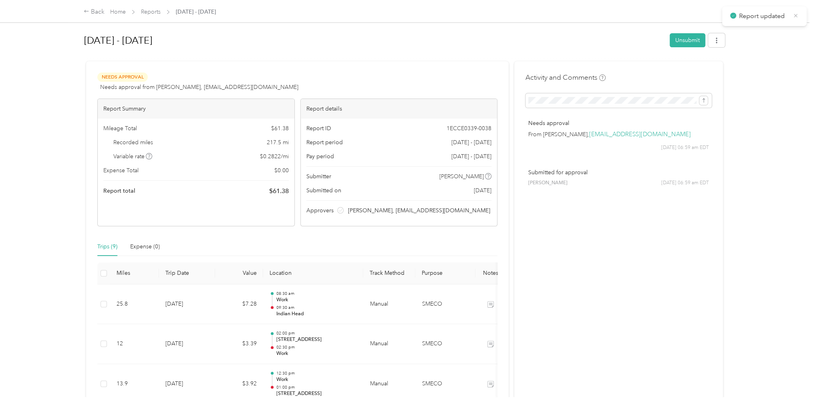
click at [796, 15] on icon at bounding box center [796, 16] width 4 height 4
click at [121, 10] on link "Home" at bounding box center [118, 11] width 16 height 7
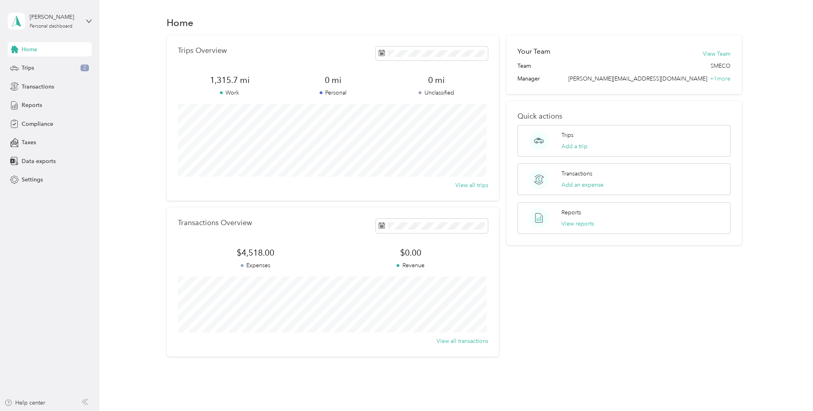
click at [29, 48] on span "Home" at bounding box center [30, 49] width 16 height 8
